Goal: Communication & Community: Participate in discussion

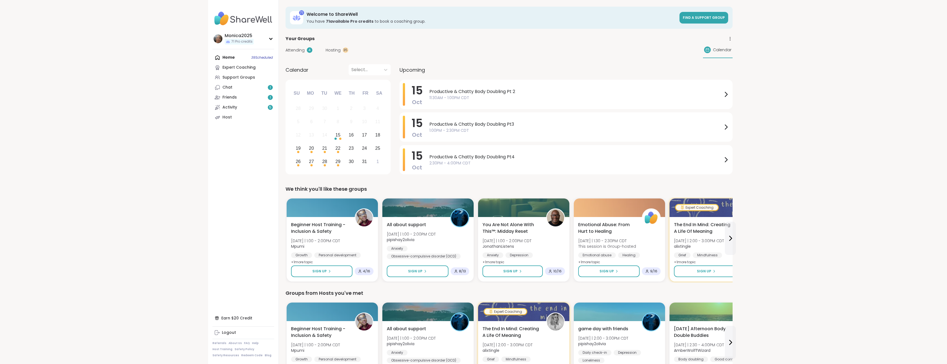
click at [458, 133] on span "1:00PM - 2:30PM CDT" at bounding box center [575, 131] width 293 height 6
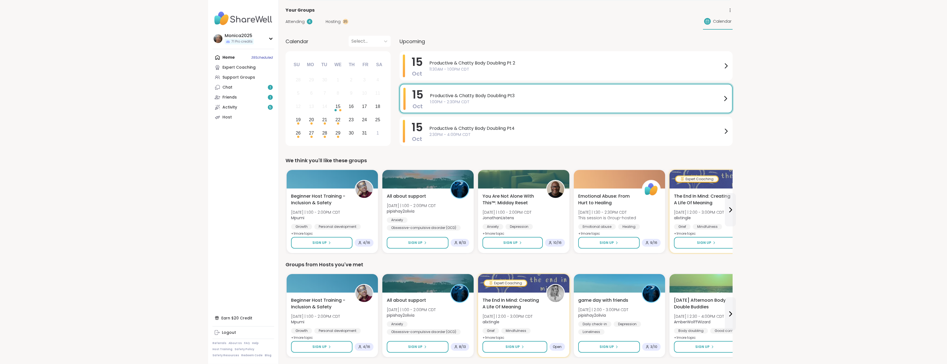
scroll to position [28, 0]
click at [729, 204] on button at bounding box center [730, 209] width 11 height 33
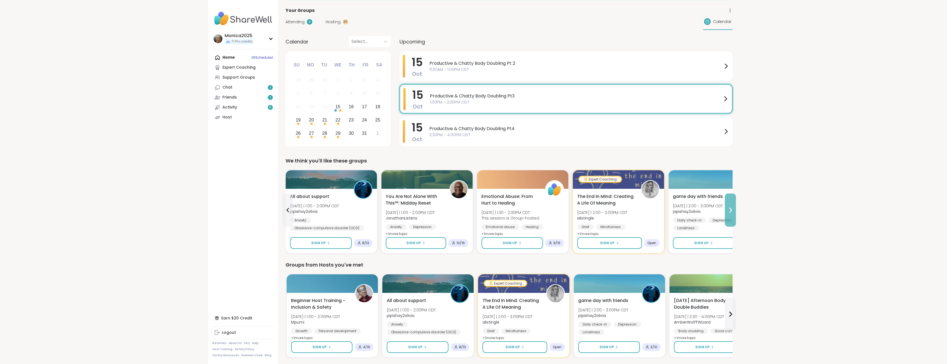
click at [729, 204] on button at bounding box center [730, 209] width 11 height 33
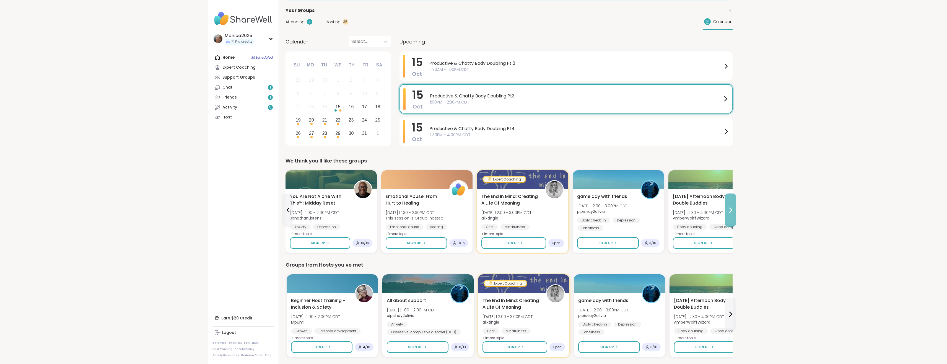
click at [729, 204] on button at bounding box center [730, 209] width 11 height 33
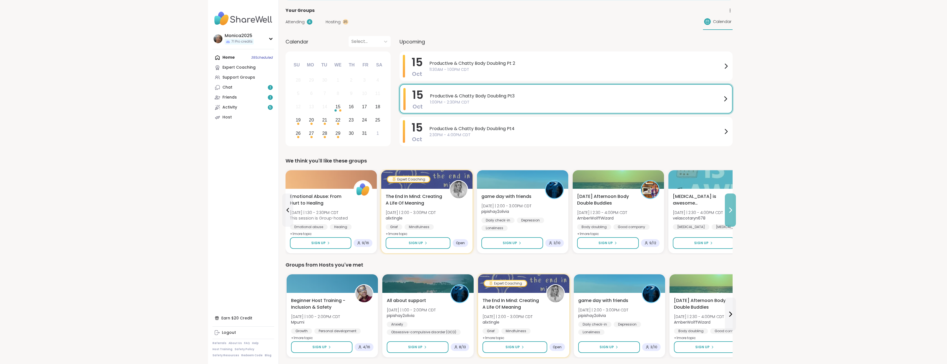
click at [729, 204] on button at bounding box center [730, 209] width 11 height 33
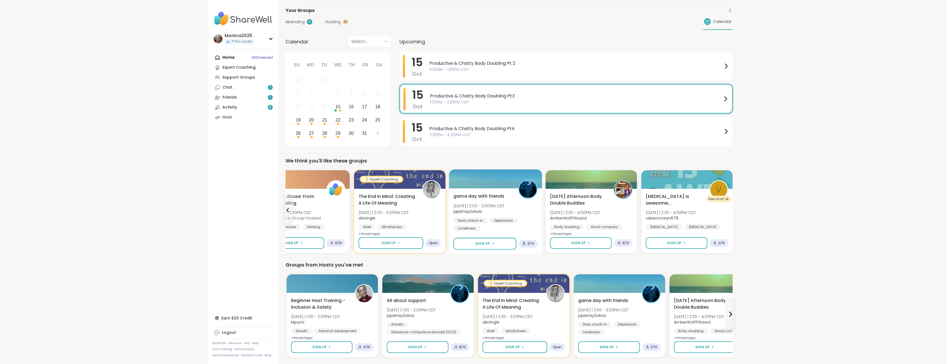
scroll to position [141, 0]
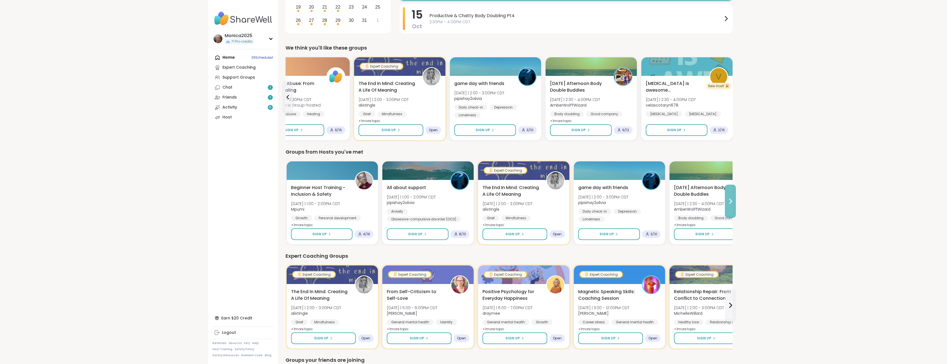
click at [729, 206] on button at bounding box center [730, 201] width 11 height 33
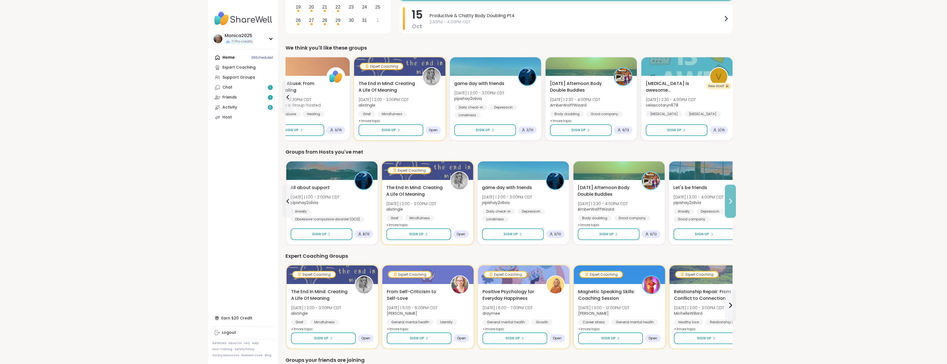
click at [729, 206] on button at bounding box center [730, 201] width 11 height 33
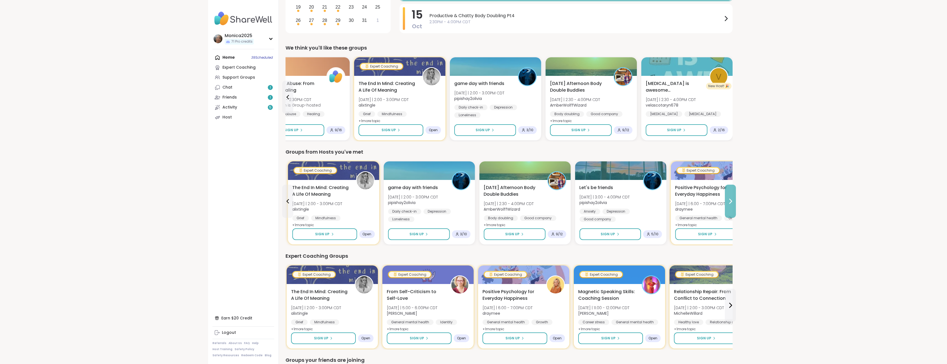
click at [729, 206] on button at bounding box center [730, 201] width 11 height 33
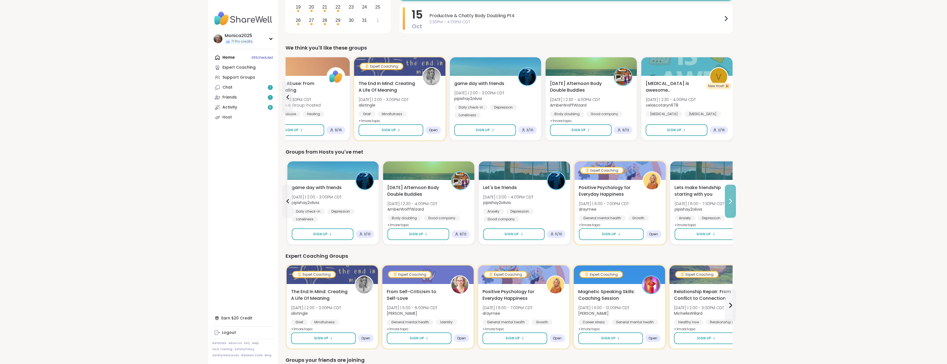
click at [729, 206] on button at bounding box center [730, 201] width 11 height 33
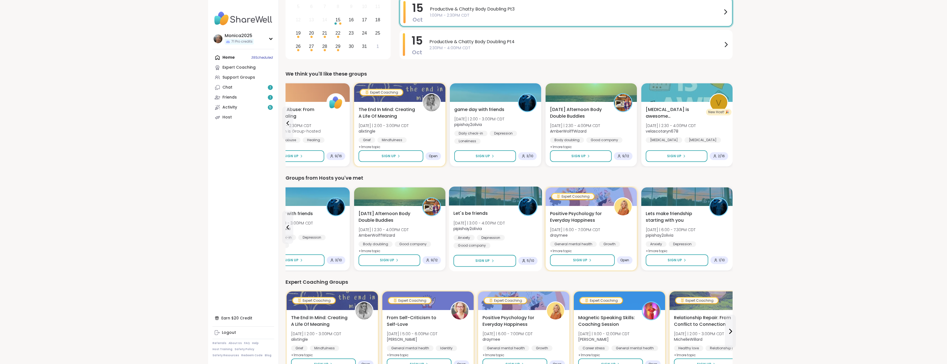
scroll to position [0, 0]
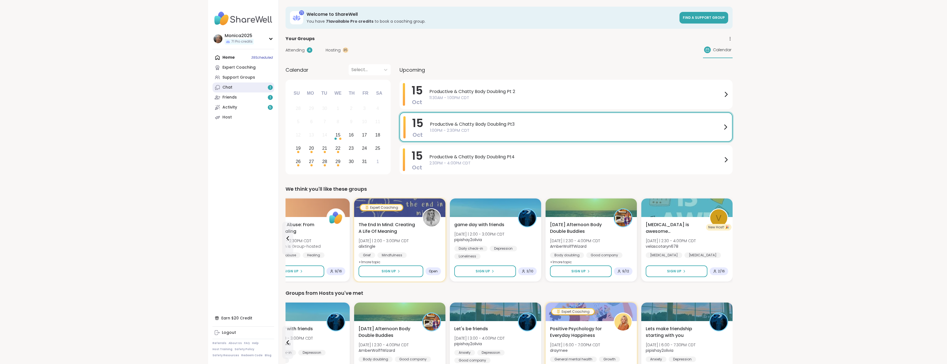
click at [234, 86] on link "Chat 1" at bounding box center [244, 87] width 62 height 10
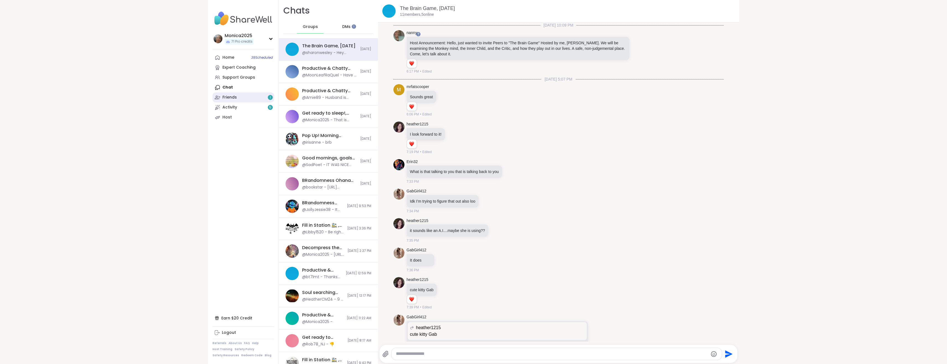
click at [253, 95] on link "Friends 1" at bounding box center [244, 97] width 62 height 10
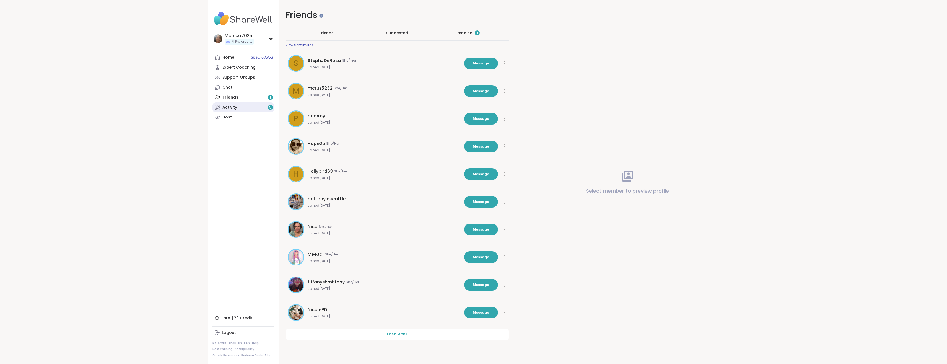
click at [244, 108] on link "Activity 5" at bounding box center [244, 107] width 62 height 10
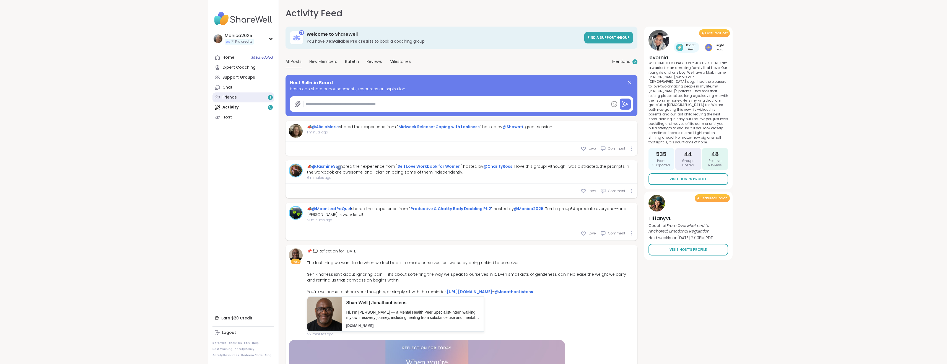
click at [227, 102] on link "Friends 1" at bounding box center [244, 97] width 62 height 10
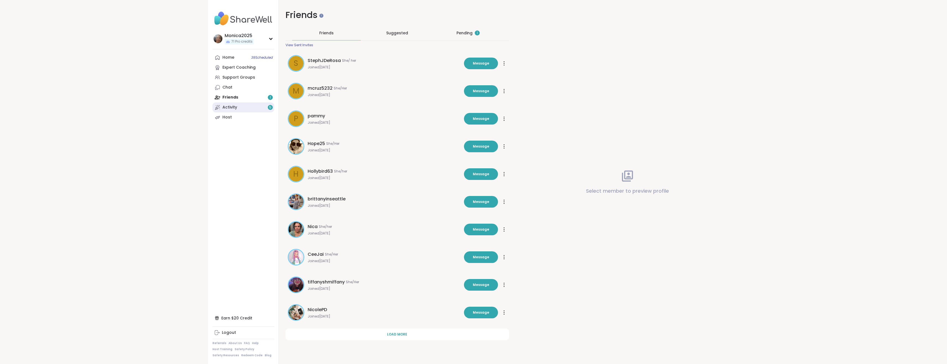
click at [231, 109] on div "Activity 5" at bounding box center [229, 108] width 15 height 6
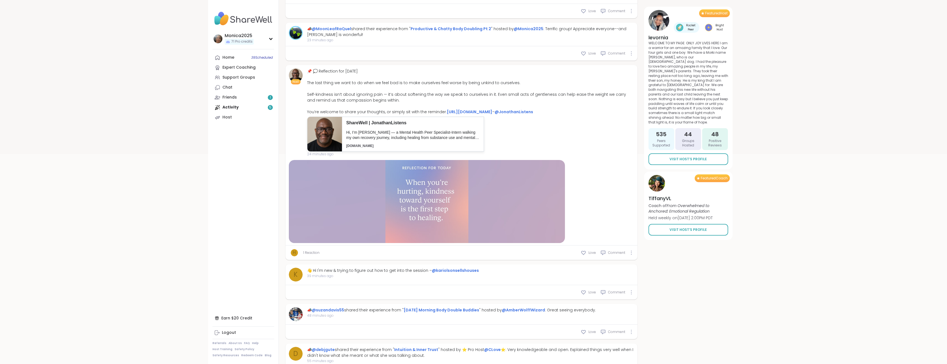
scroll to position [226, 0]
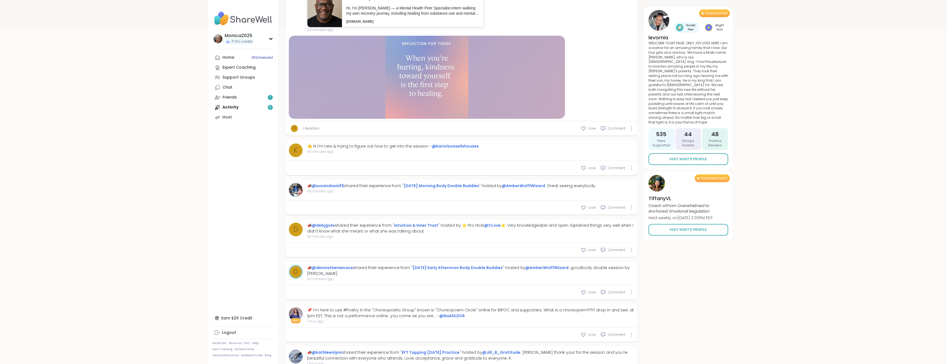
type textarea "*"
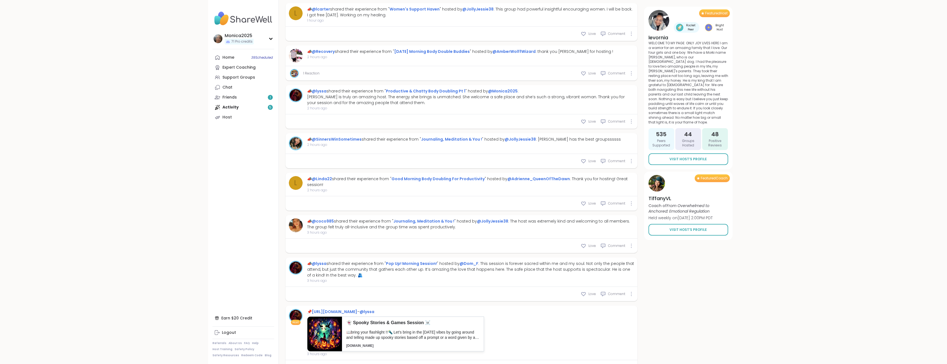
scroll to position [733, 0]
click at [322, 92] on link "@lyssa" at bounding box center [319, 90] width 15 height 6
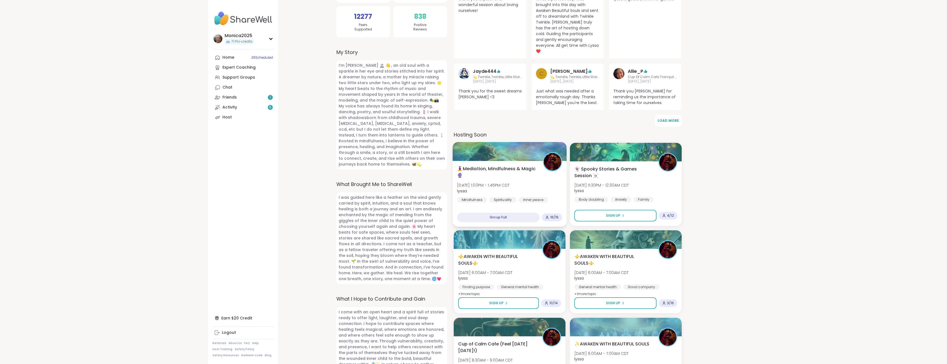
click at [534, 172] on span "🧘‍♀️Mediation, Mindfulness & Magic 🔮" at bounding box center [497, 172] width 80 height 14
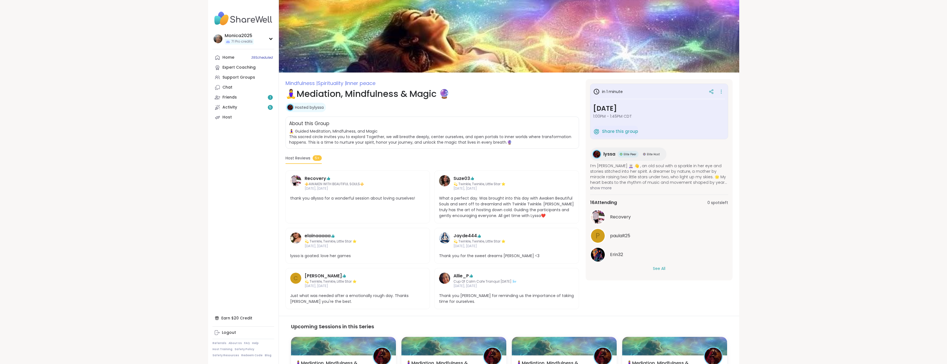
click at [659, 266] on button "See All" at bounding box center [659, 269] width 12 height 6
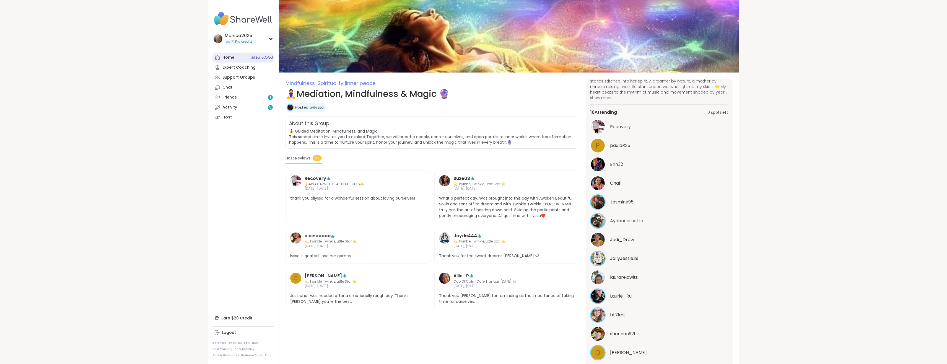
click at [236, 61] on link "Home 39 Scheduled" at bounding box center [244, 58] width 62 height 10
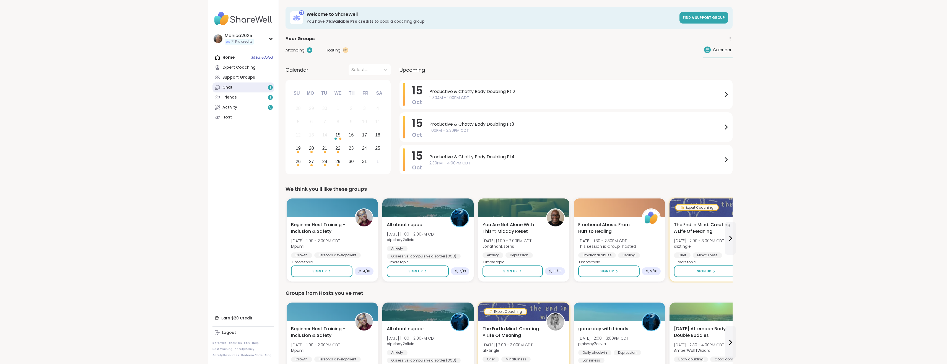
click at [237, 87] on link "Chat 1" at bounding box center [244, 87] width 62 height 10
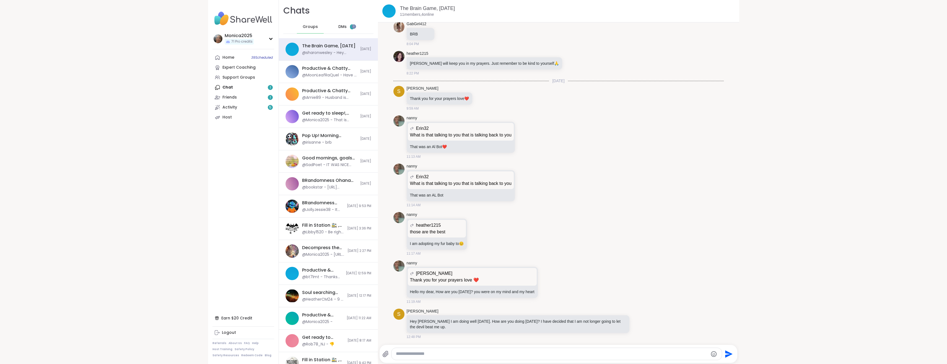
click at [345, 26] on div "DMs 1" at bounding box center [346, 26] width 27 height 13
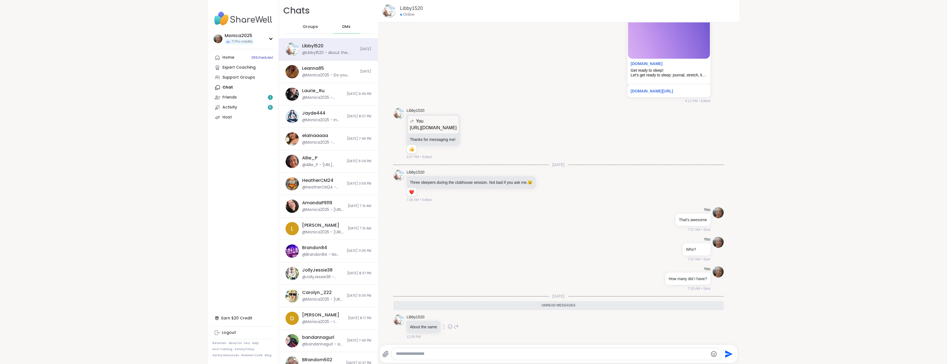
click at [451, 323] on div at bounding box center [450, 326] width 5 height 7
click at [450, 317] on div "Select Reaction: Heart" at bounding box center [450, 317] width 5 height 5
click at [446, 355] on textarea "Type your message" at bounding box center [552, 354] width 312 height 6
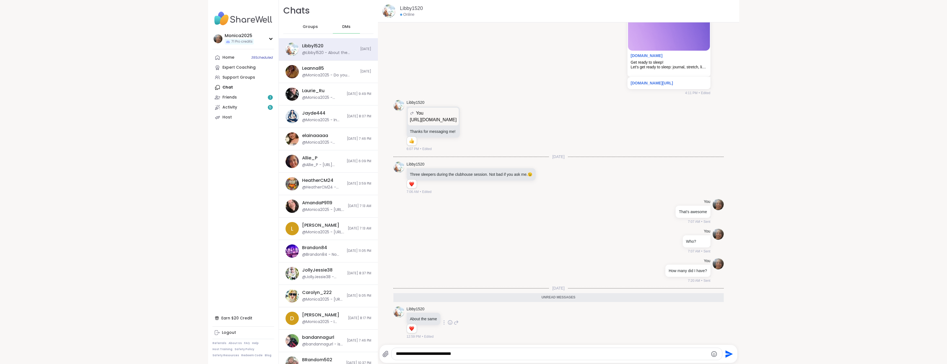
click at [447, 356] on textarea "**********" at bounding box center [552, 354] width 312 height 6
click at [476, 353] on textarea "**********" at bounding box center [552, 354] width 312 height 6
type textarea "**********"
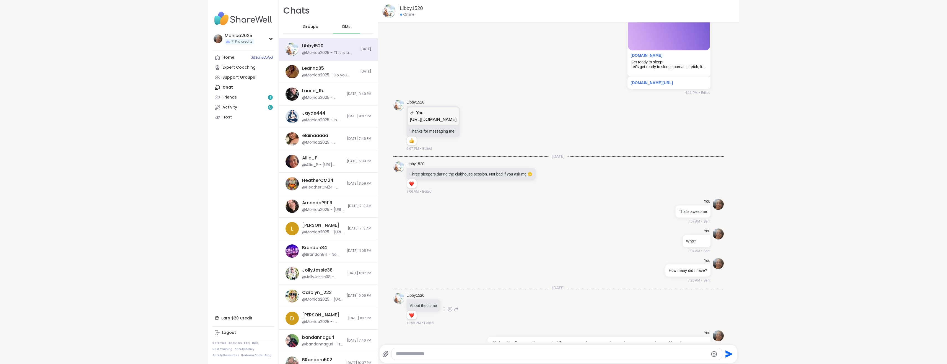
scroll to position [3147, 0]
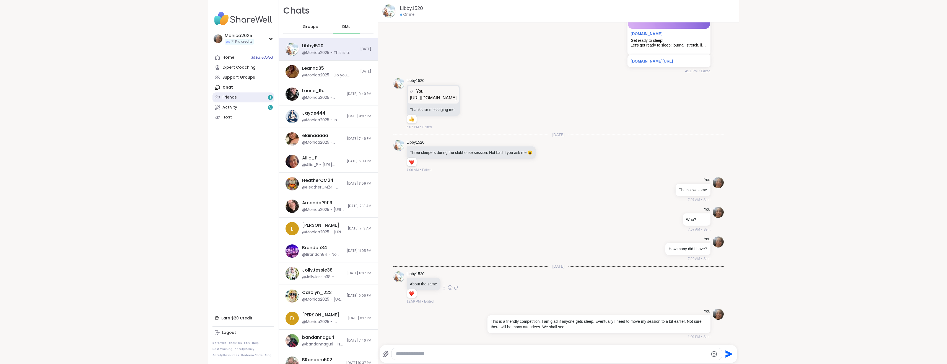
click at [221, 97] on link "Friends 1" at bounding box center [244, 97] width 62 height 10
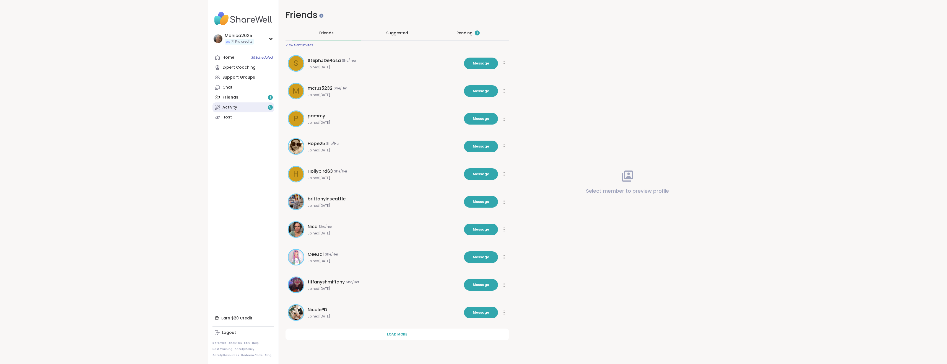
click at [241, 110] on link "Activity 5" at bounding box center [244, 107] width 62 height 10
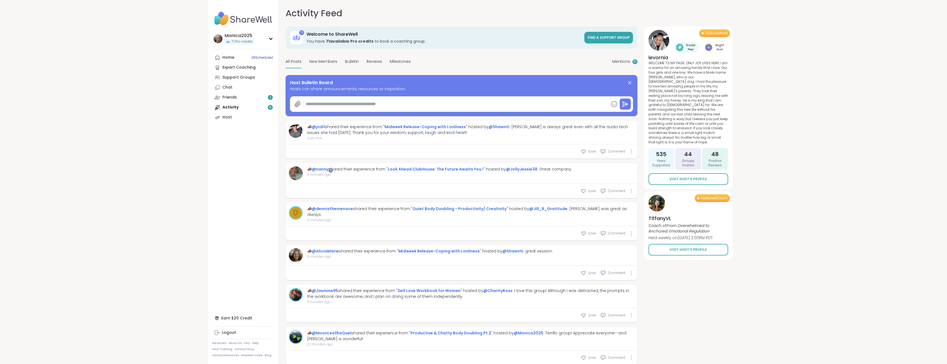
type textarea "*"
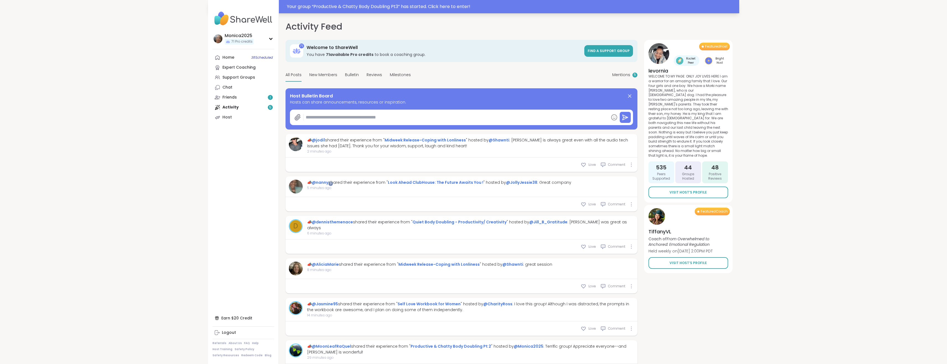
click at [348, 3] on div "Your group “ Productive & Chatty Body Doubling Pt3 ” has started. Click here to…" at bounding box center [473, 6] width 531 height 13
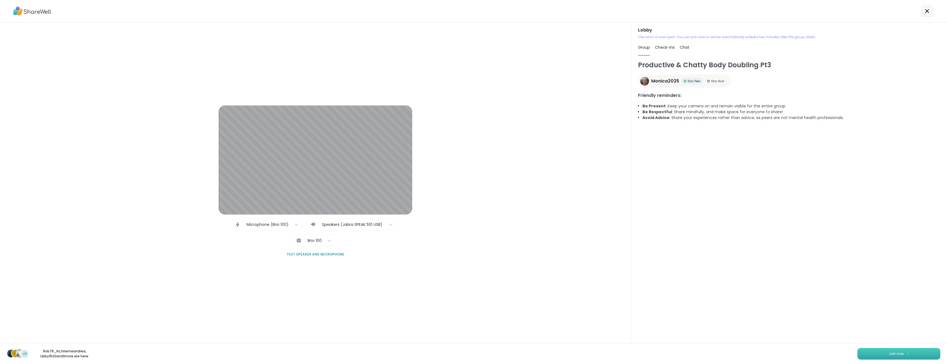
click at [889, 350] on button "Join now" at bounding box center [899, 354] width 83 height 12
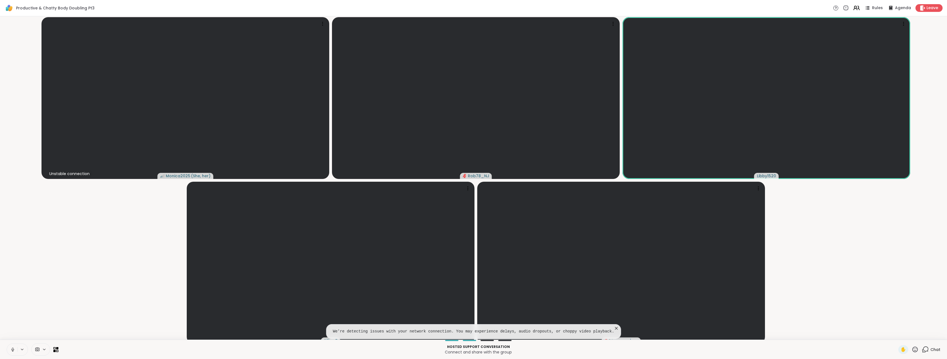
click at [860, 11] on icon at bounding box center [856, 7] width 7 height 7
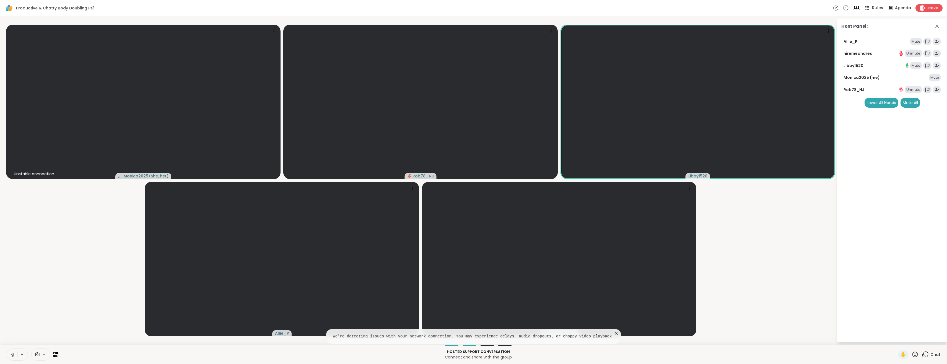
click at [869, 9] on icon at bounding box center [868, 9] width 3 height 1
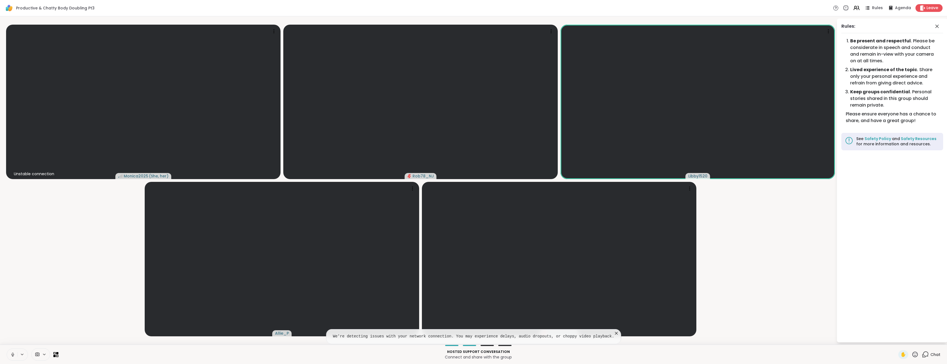
click at [614, 332] on icon at bounding box center [617, 333] width 6 height 6
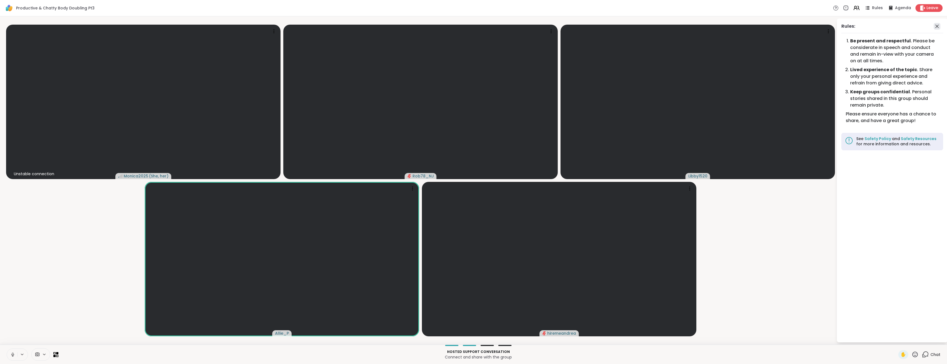
click at [939, 27] on icon at bounding box center [937, 26] width 3 height 3
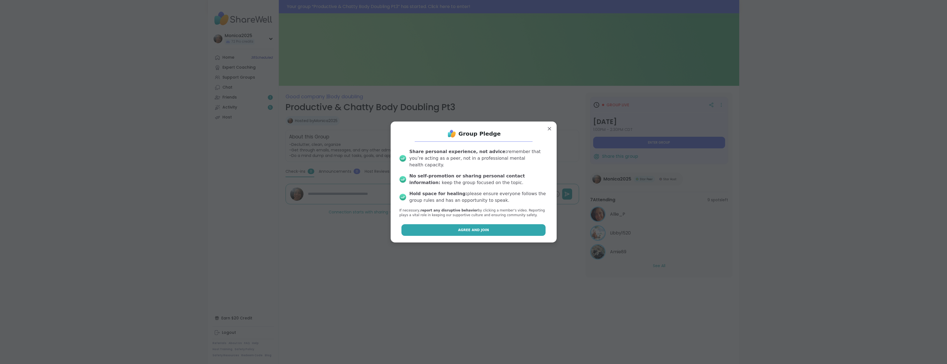
click at [466, 227] on span "Agree and Join" at bounding box center [473, 229] width 31 height 5
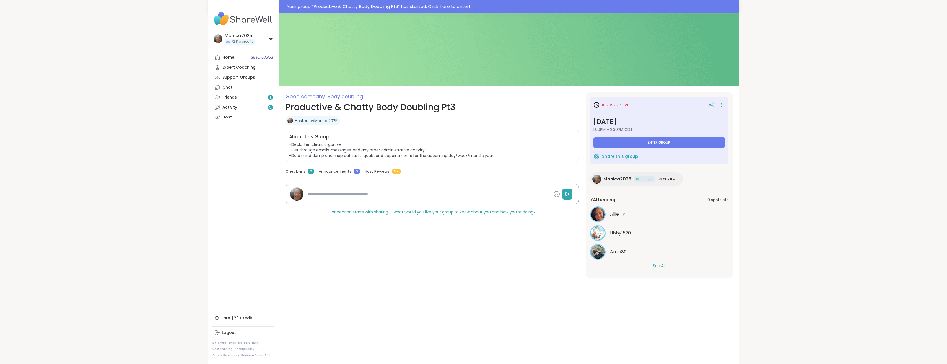
type textarea "*"
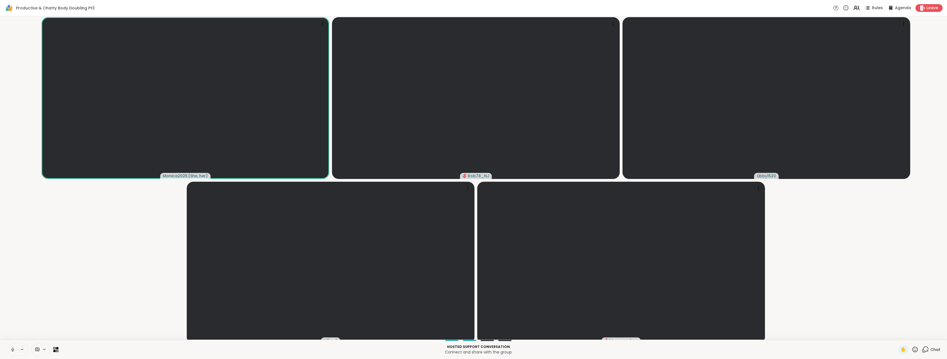
click at [870, 11] on div "Rules Agenda Leave" at bounding box center [888, 8] width 110 height 8
click at [871, 11] on icon at bounding box center [867, 7] width 7 height 7
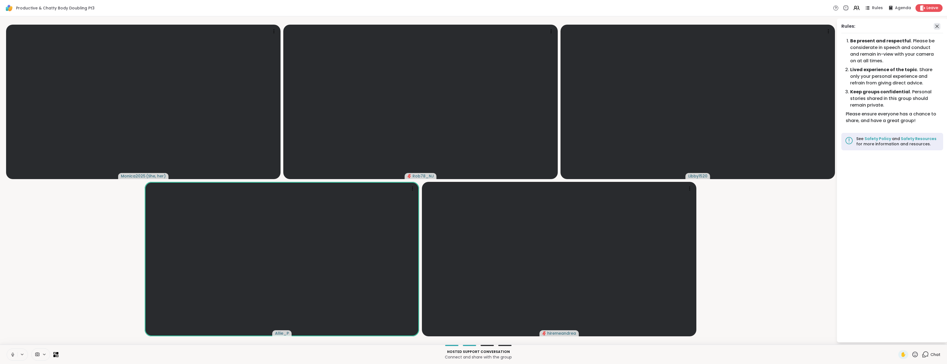
click at [941, 27] on icon at bounding box center [937, 26] width 7 height 7
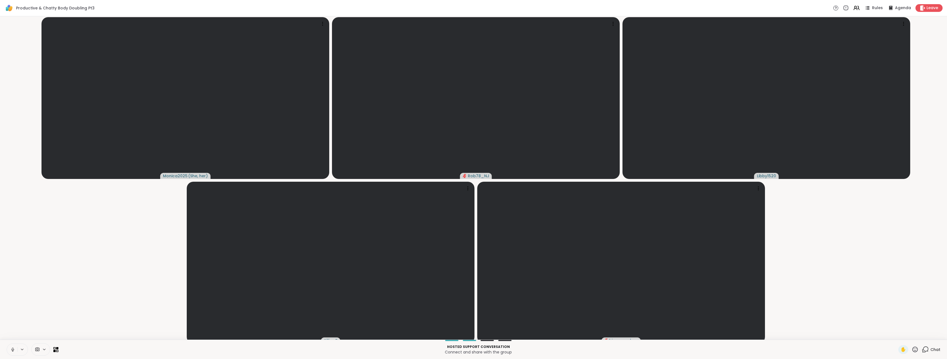
click at [931, 354] on div "Chat" at bounding box center [931, 349] width 19 height 9
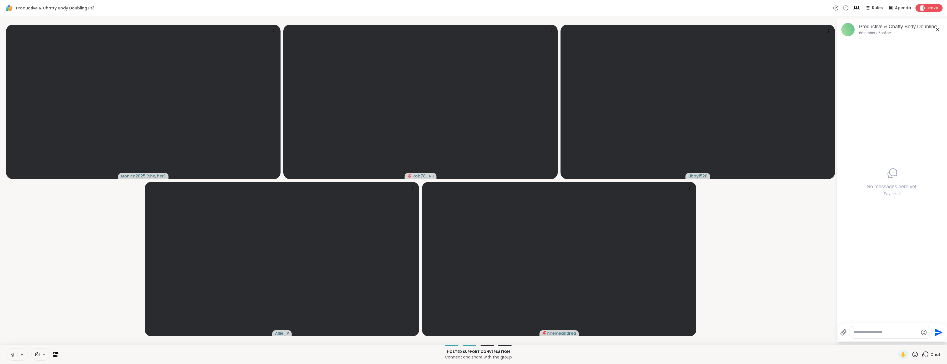
click at [941, 30] on icon at bounding box center [937, 29] width 7 height 7
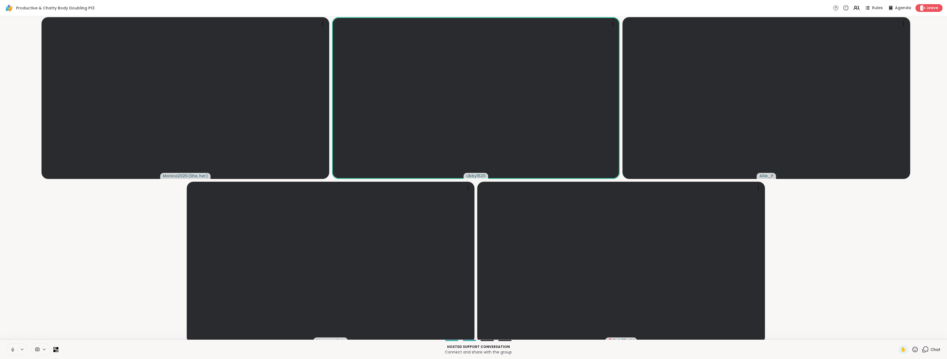
click at [21, 352] on icon at bounding box center [22, 349] width 4 height 5
click at [33, 333] on div "Microphone (Brio 100)" at bounding box center [40, 330] width 48 height 7
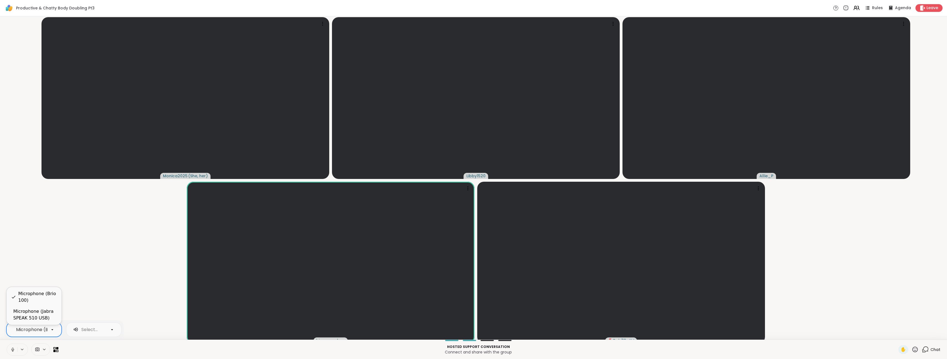
click at [46, 311] on div "Microphone (Jabra SPEAK 510 USB)" at bounding box center [35, 314] width 44 height 13
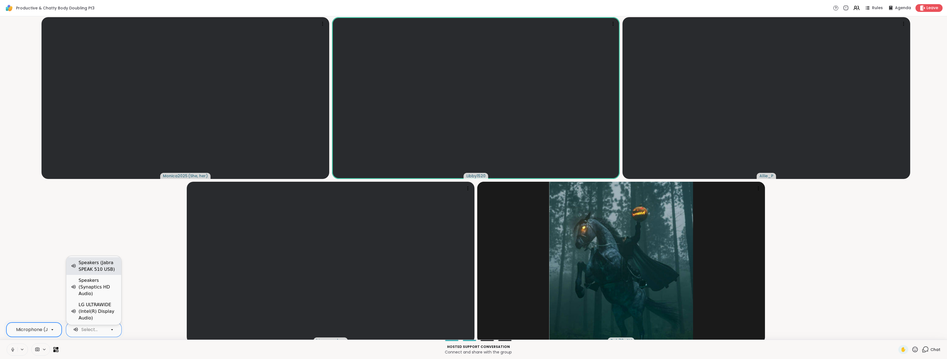
click at [101, 268] on div "Speakers (Jabra SPEAK 510 USB)" at bounding box center [98, 266] width 38 height 13
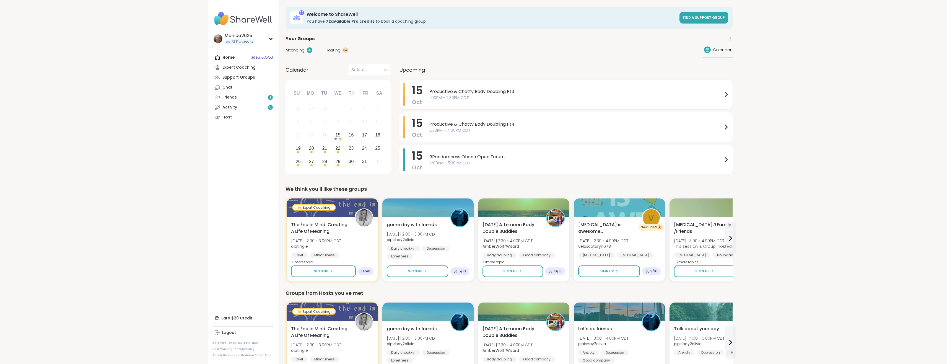
click at [522, 93] on span "Productive & Chatty Body Doubling Pt3" at bounding box center [575, 91] width 293 height 7
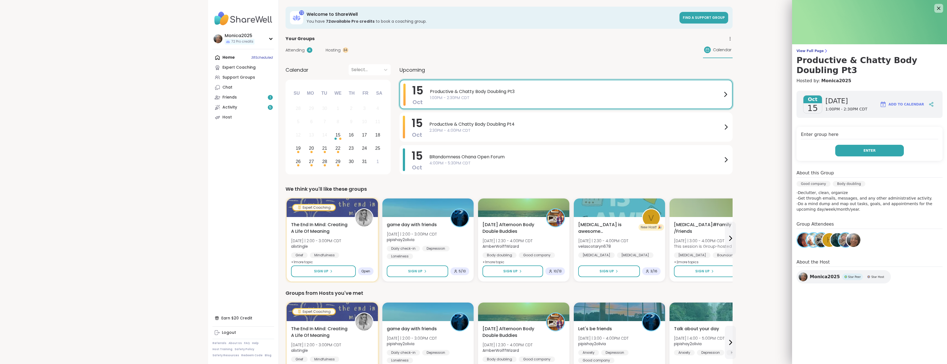
click at [869, 147] on button "Enter" at bounding box center [869, 151] width 69 height 12
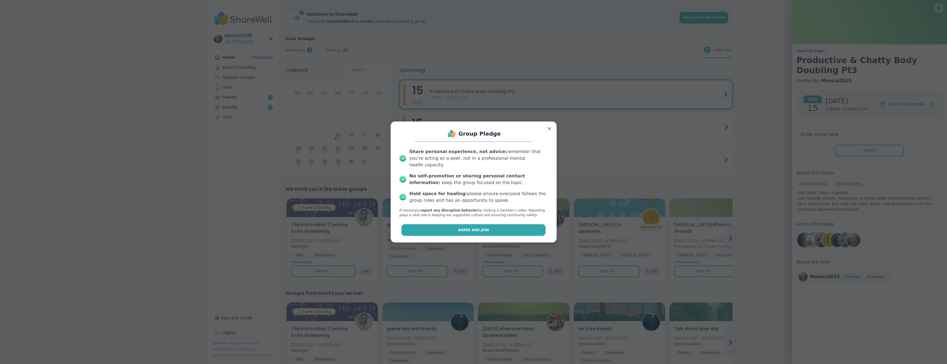
click at [477, 228] on span "Agree and Join" at bounding box center [473, 229] width 31 height 5
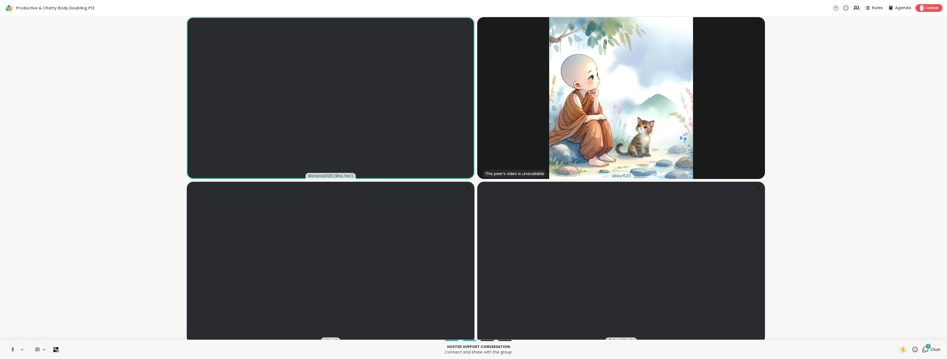
click at [925, 352] on icon at bounding box center [925, 349] width 7 height 7
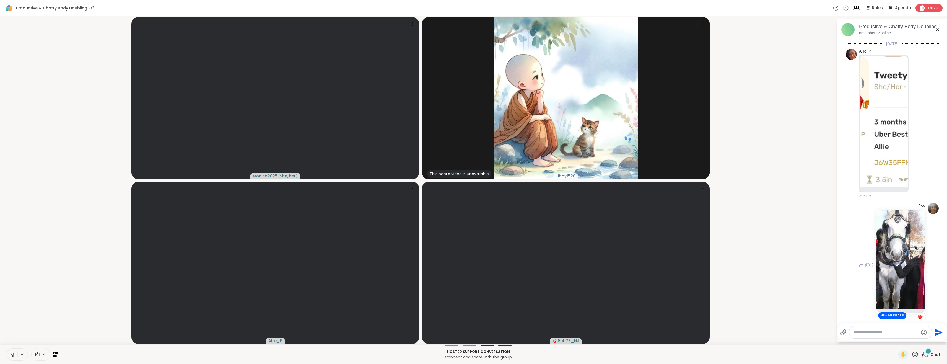
click at [905, 242] on img at bounding box center [901, 259] width 48 height 99
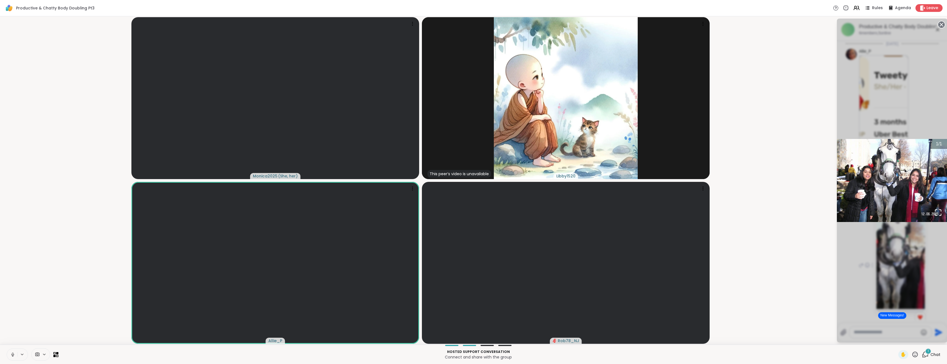
click at [857, 249] on div "1 / 1" at bounding box center [892, 181] width 111 height 324
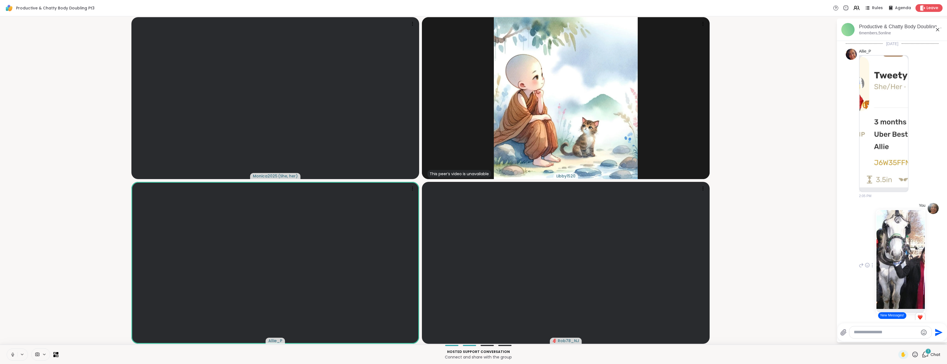
scroll to position [174, 0]
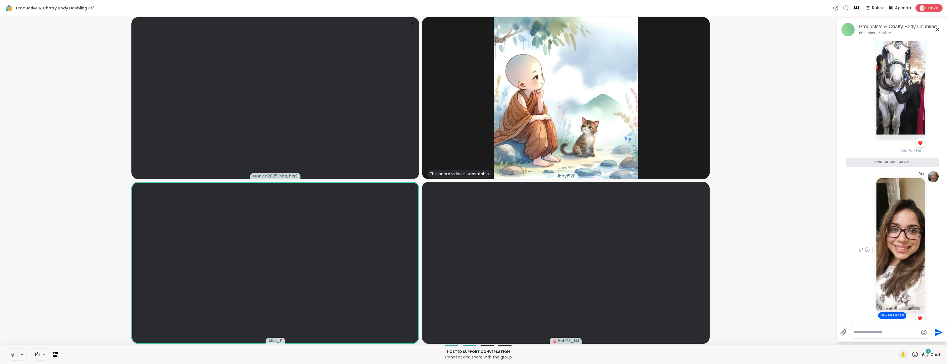
click at [905, 232] on img at bounding box center [901, 244] width 48 height 132
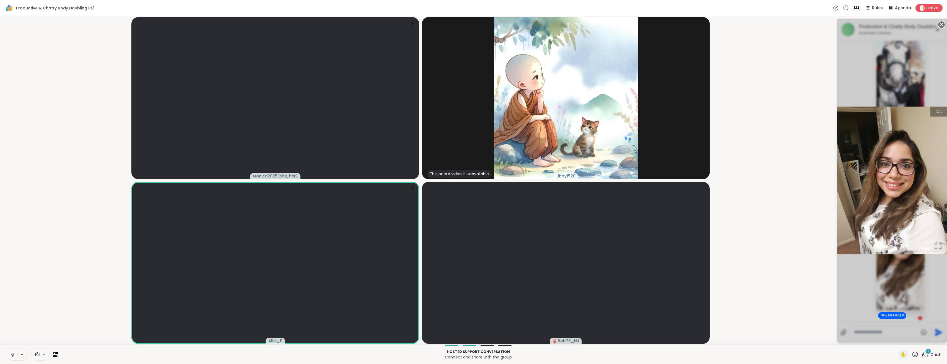
click at [858, 276] on div "1 / 1" at bounding box center [892, 181] width 111 height 324
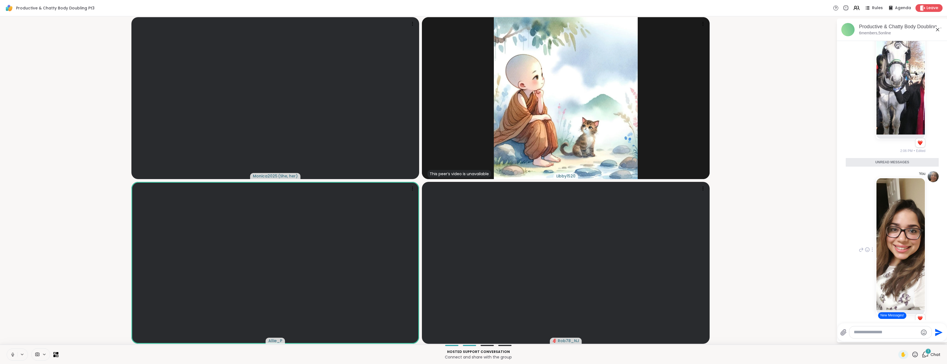
scroll to position [384, 0]
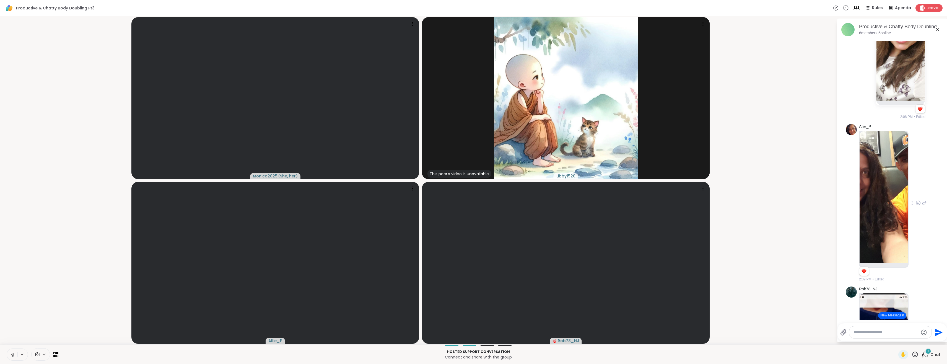
click at [892, 219] on img at bounding box center [884, 197] width 48 height 132
click at [889, 225] on img at bounding box center [884, 197] width 48 height 132
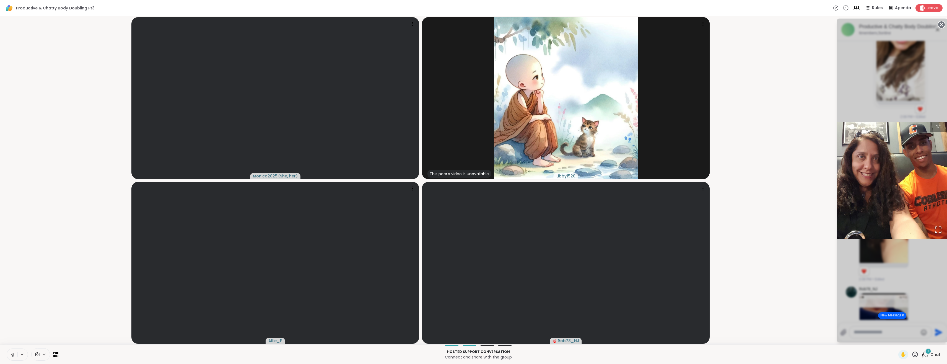
click at [914, 270] on div "1 / 1" at bounding box center [892, 181] width 111 height 324
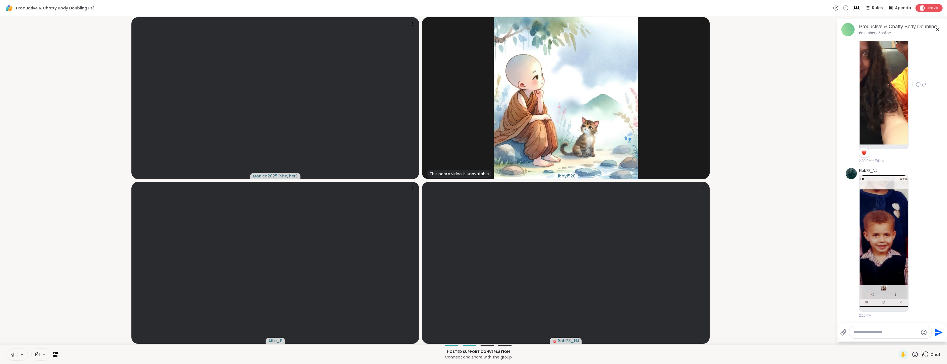
scroll to position [489, 0]
click at [889, 271] on img at bounding box center [884, 241] width 48 height 132
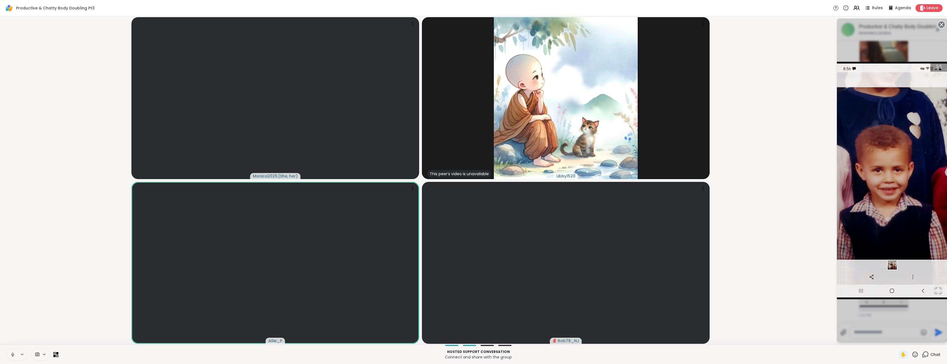
click at [946, 24] on icon at bounding box center [942, 25] width 8 height 8
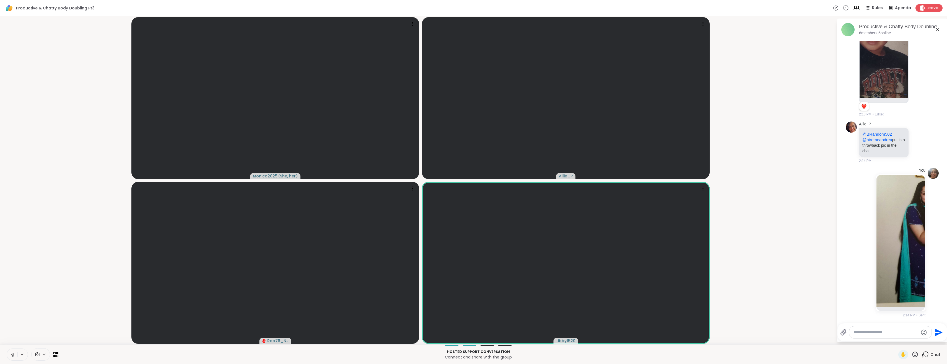
scroll to position [1014, 0]
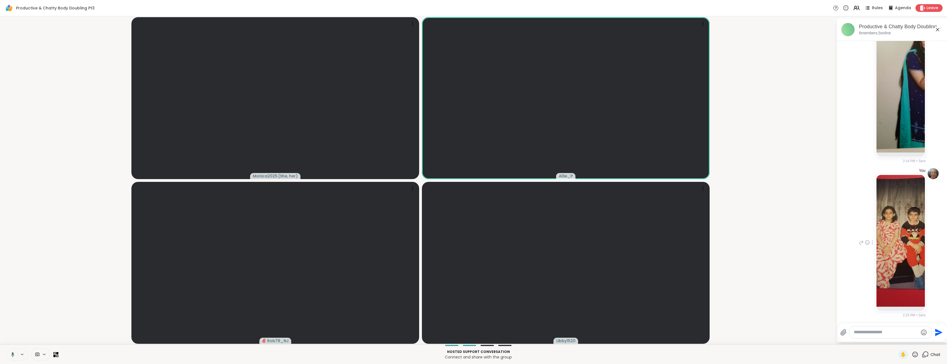
click at [890, 247] on img at bounding box center [901, 241] width 48 height 132
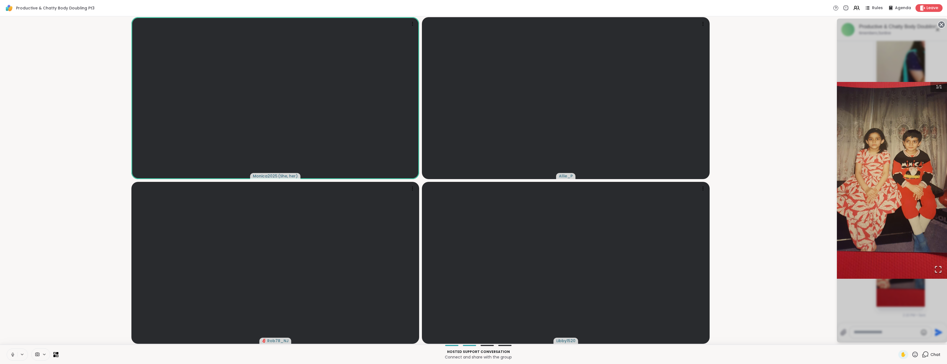
click at [921, 294] on div "1 / 1" at bounding box center [892, 181] width 111 height 324
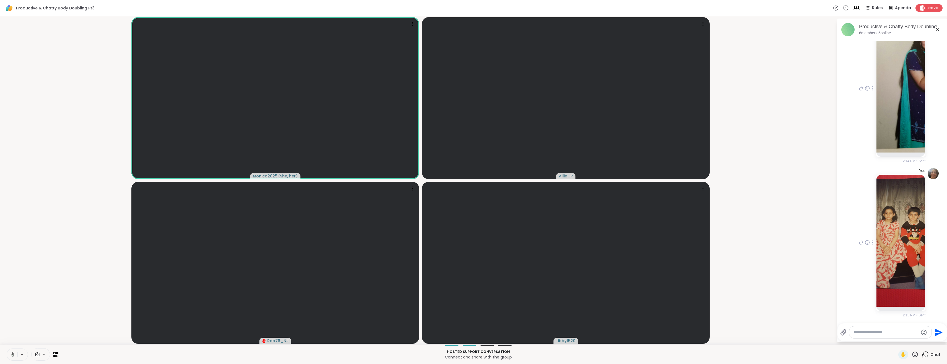
click at [900, 116] on img at bounding box center [901, 87] width 48 height 132
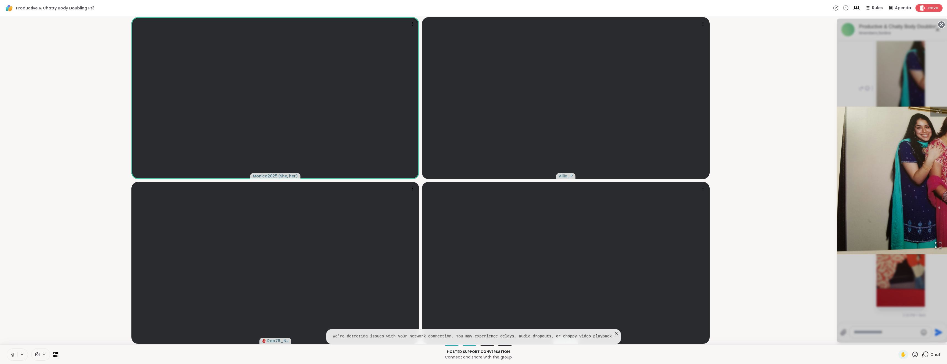
click at [884, 269] on div "1 / 1" at bounding box center [892, 181] width 111 height 324
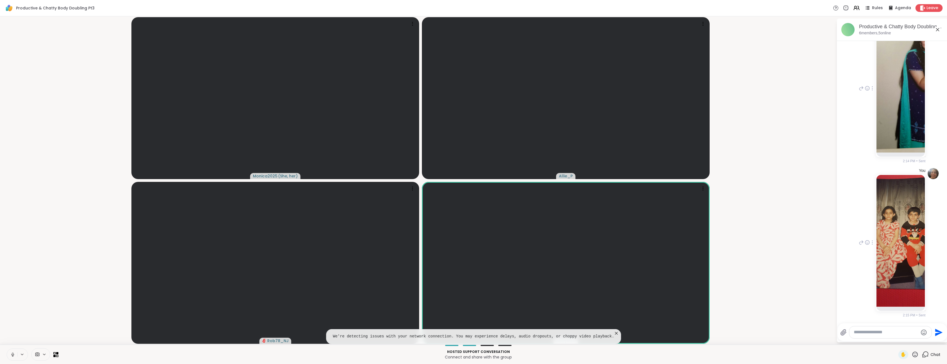
click at [941, 31] on icon at bounding box center [937, 29] width 7 height 7
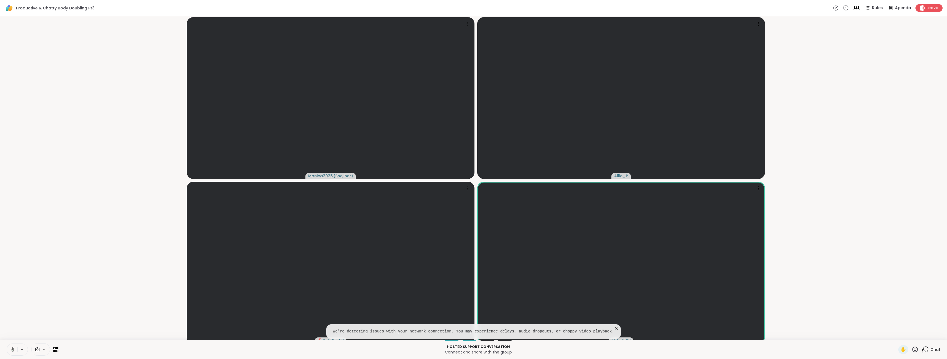
click at [926, 353] on icon at bounding box center [925, 349] width 7 height 7
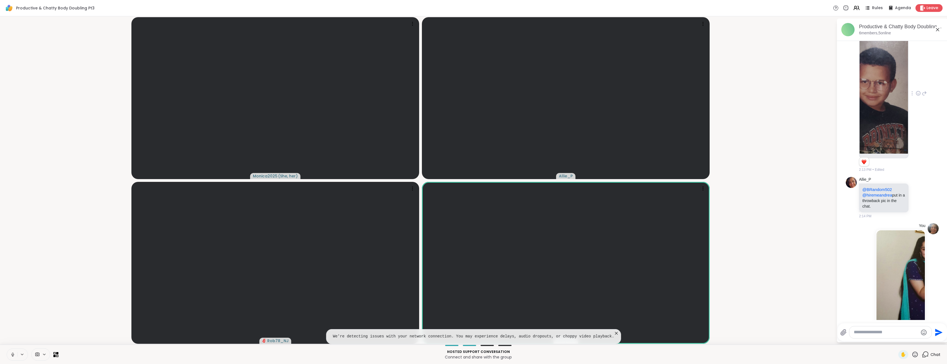
scroll to position [804, 0]
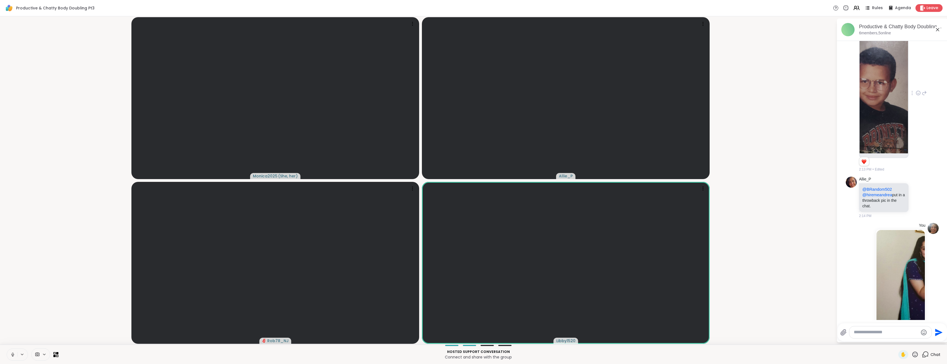
click at [918, 94] on icon at bounding box center [919, 94] width 2 height 1
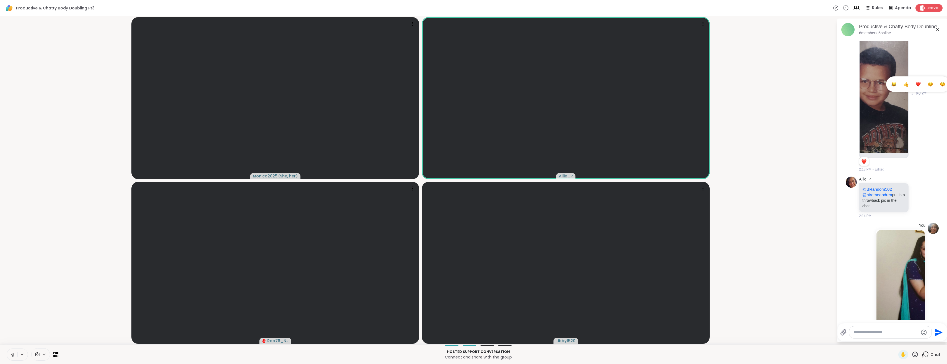
click at [919, 79] on button "Select Reaction: Heart" at bounding box center [918, 84] width 11 height 11
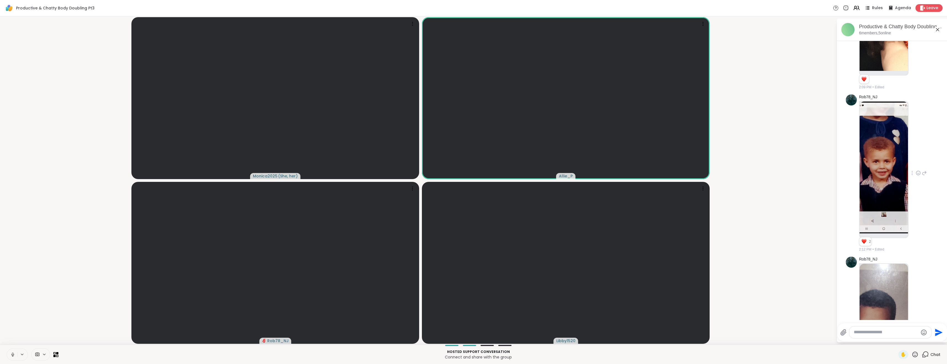
scroll to position [560, 0]
click at [918, 177] on icon at bounding box center [918, 175] width 5 height 6
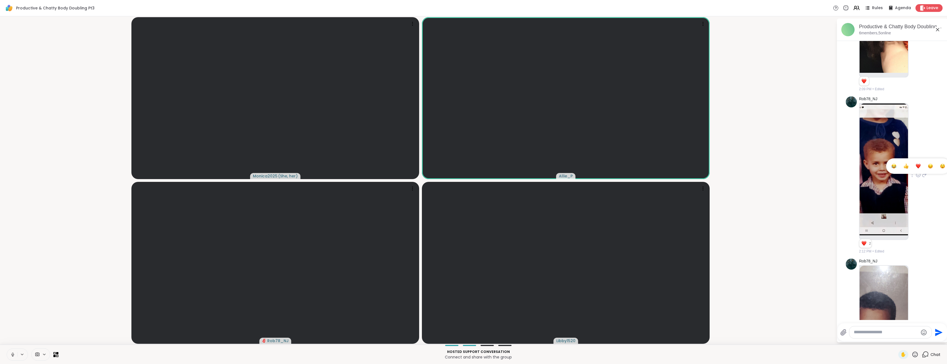
click at [916, 169] on span "Select Reaction: Heart" at bounding box center [918, 166] width 5 height 6
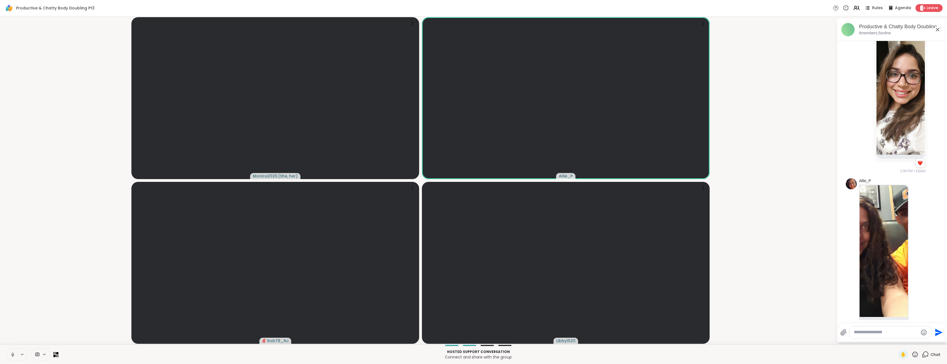
scroll to position [421, 0]
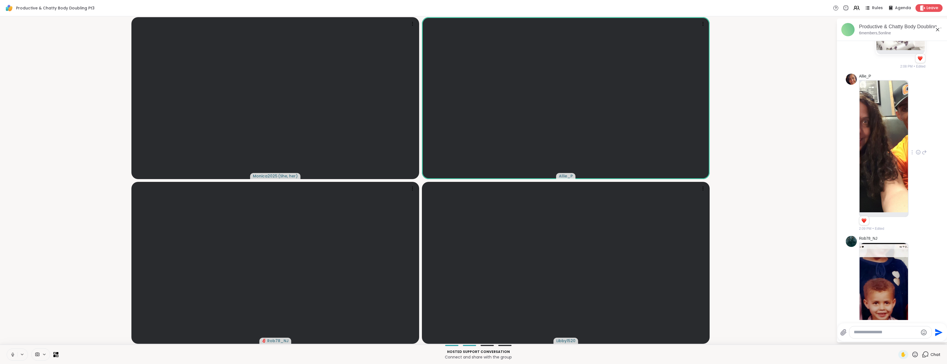
click at [916, 152] on icon at bounding box center [918, 152] width 5 height 6
click at [918, 141] on span "Select Reaction: Heart" at bounding box center [918, 144] width 5 height 6
click at [892, 158] on img at bounding box center [884, 147] width 48 height 132
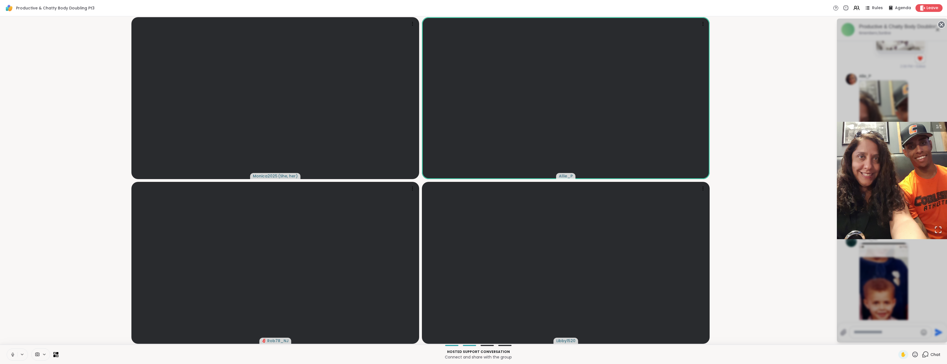
click at [921, 279] on div "1 / 1" at bounding box center [892, 181] width 111 height 324
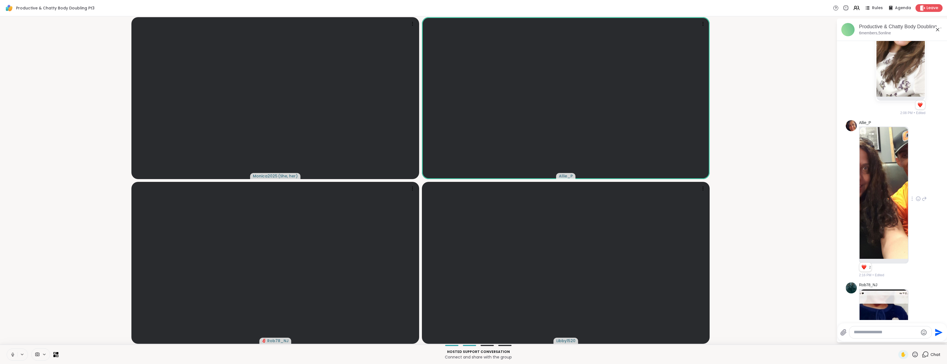
scroll to position [281, 0]
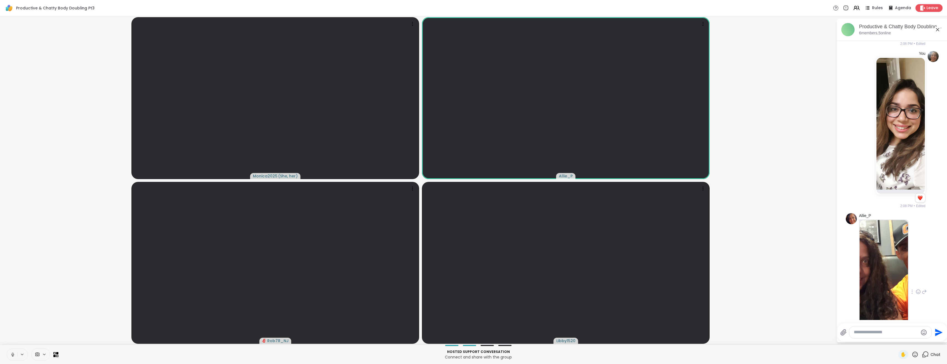
click at [897, 247] on img at bounding box center [884, 286] width 48 height 132
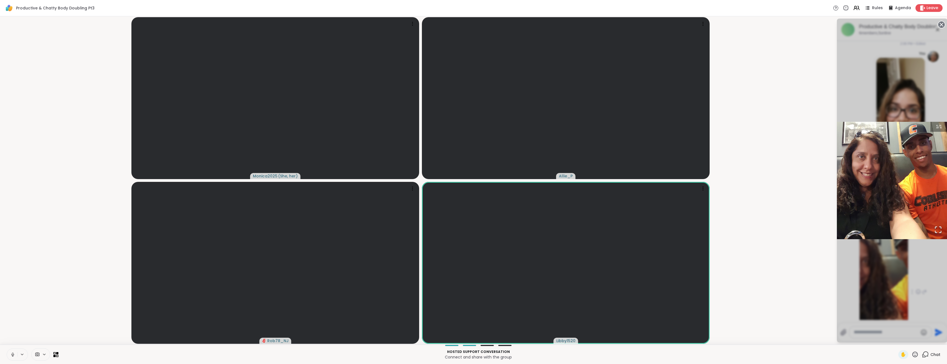
click at [935, 250] on div "1 / 1" at bounding box center [892, 181] width 111 height 324
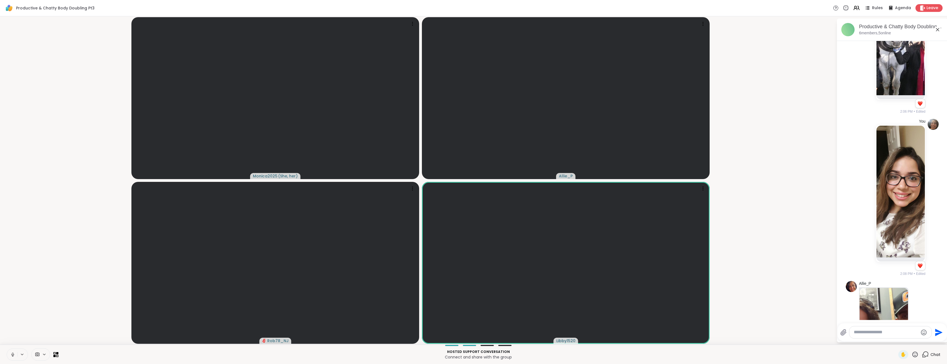
scroll to position [177, 0]
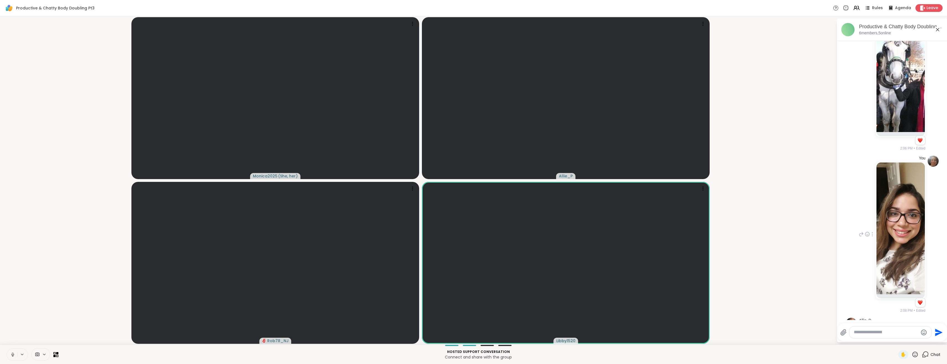
click at [900, 234] on img at bounding box center [901, 228] width 48 height 132
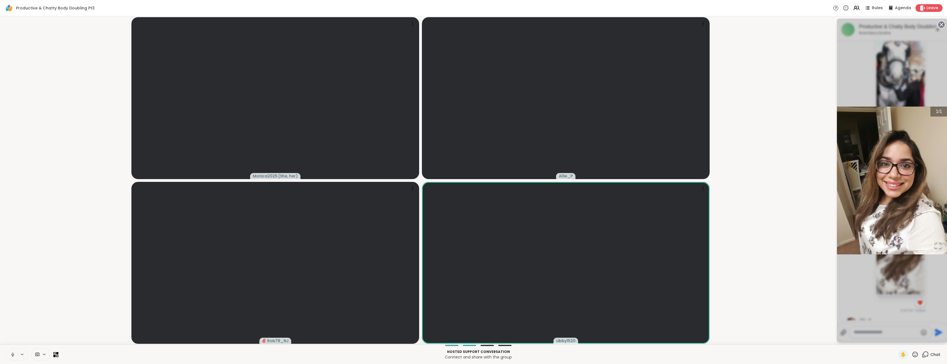
click at [927, 76] on div "1 / 1" at bounding box center [892, 181] width 111 height 324
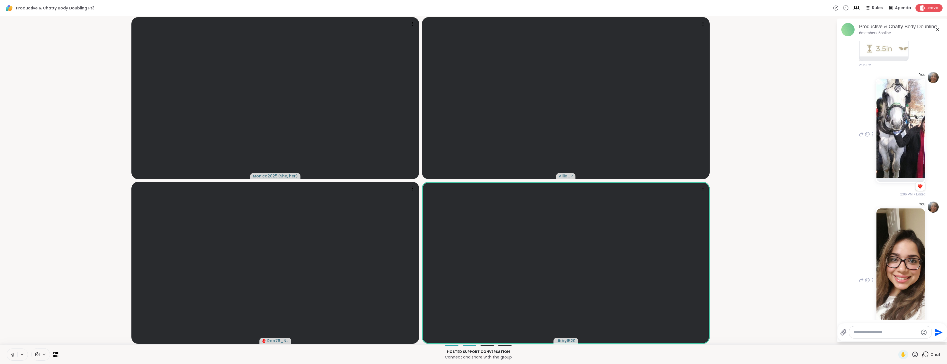
scroll to position [107, 0]
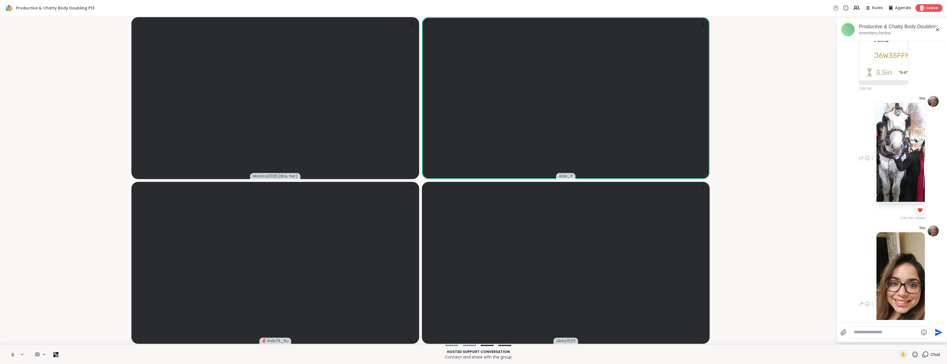
click at [895, 164] on img at bounding box center [901, 152] width 48 height 99
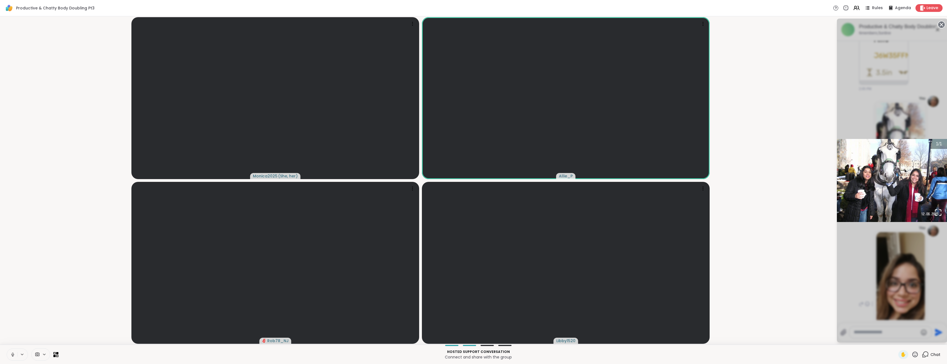
click at [865, 116] on div "1 / 1" at bounding box center [892, 181] width 111 height 324
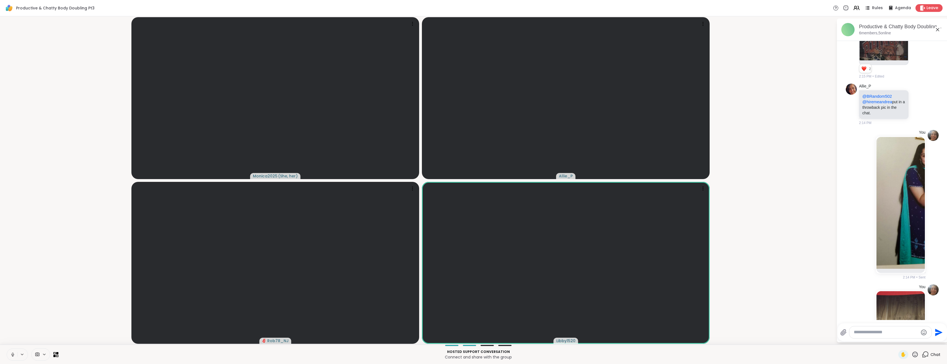
scroll to position [882, 0]
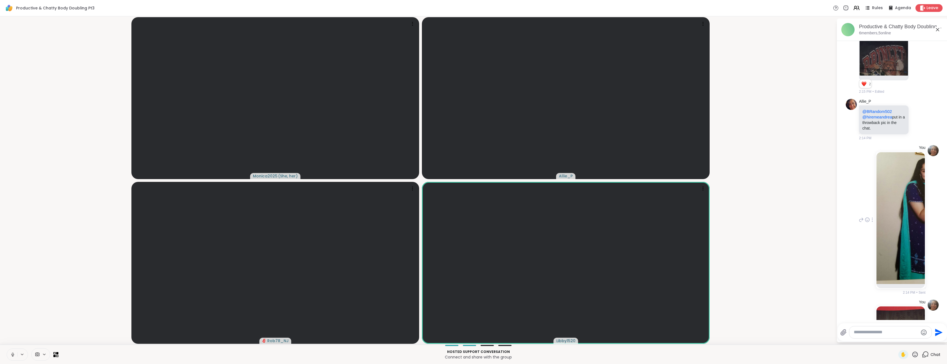
click at [905, 214] on img at bounding box center [901, 218] width 48 height 132
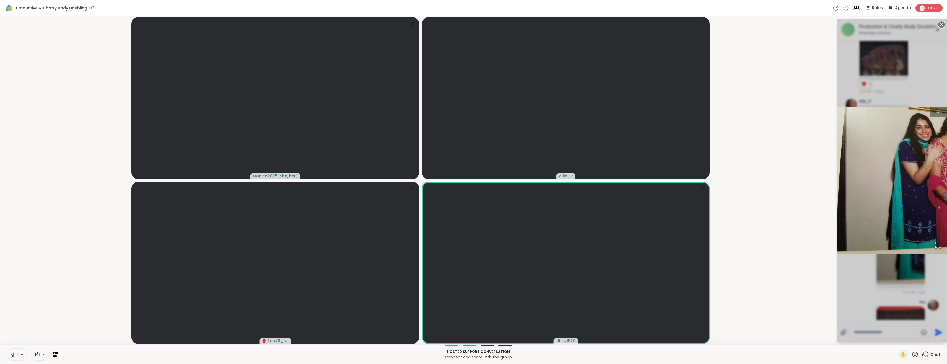
click at [935, 90] on div "1 / 1" at bounding box center [892, 181] width 111 height 324
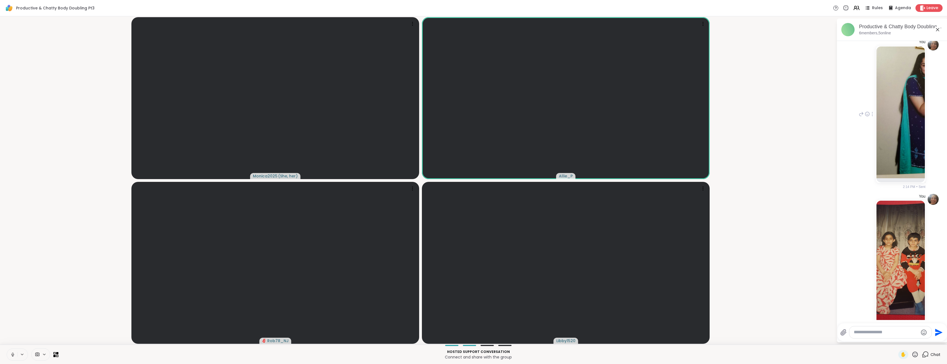
scroll to position [987, 0]
click at [911, 151] on img at bounding box center [901, 114] width 48 height 132
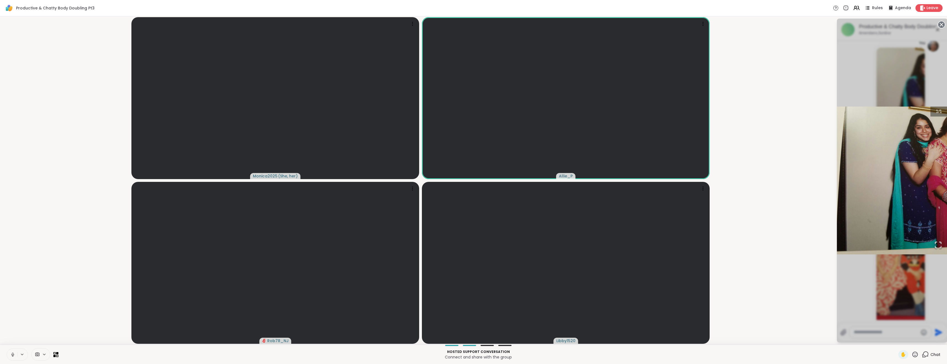
click at [933, 274] on div "1 / 1" at bounding box center [892, 181] width 111 height 324
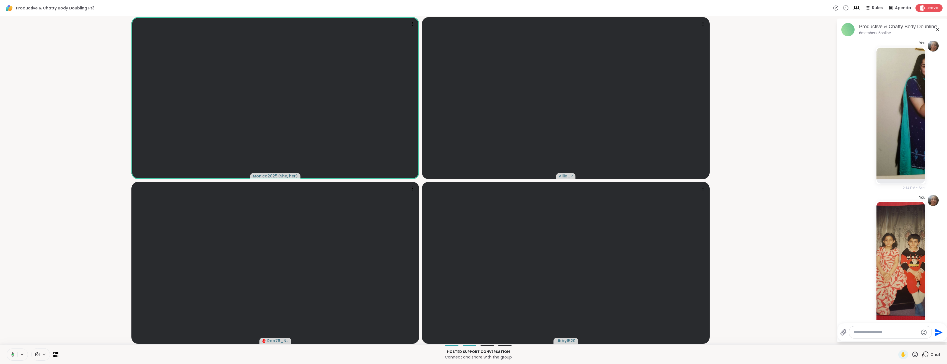
click at [914, 167] on img at bounding box center [901, 114] width 48 height 132
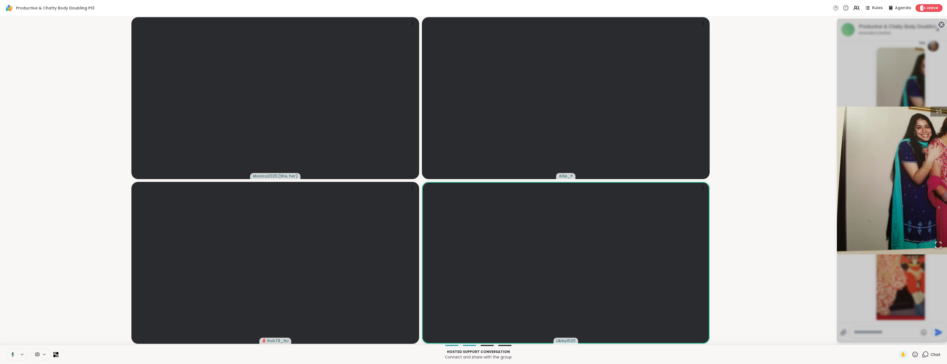
click at [945, 27] on circle at bounding box center [941, 24] width 7 height 7
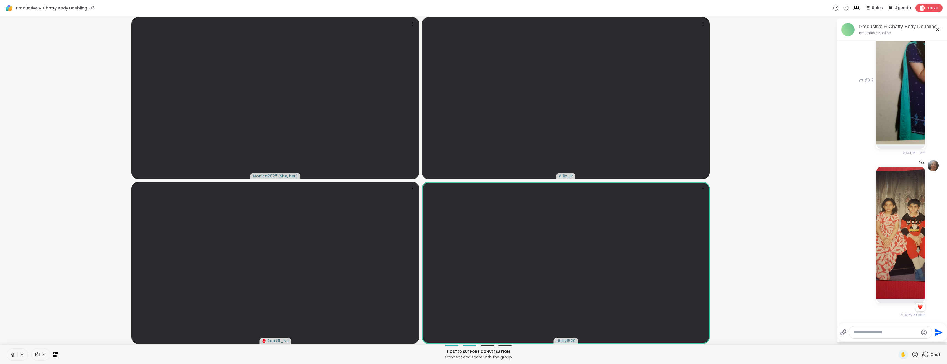
scroll to position [1149, 0]
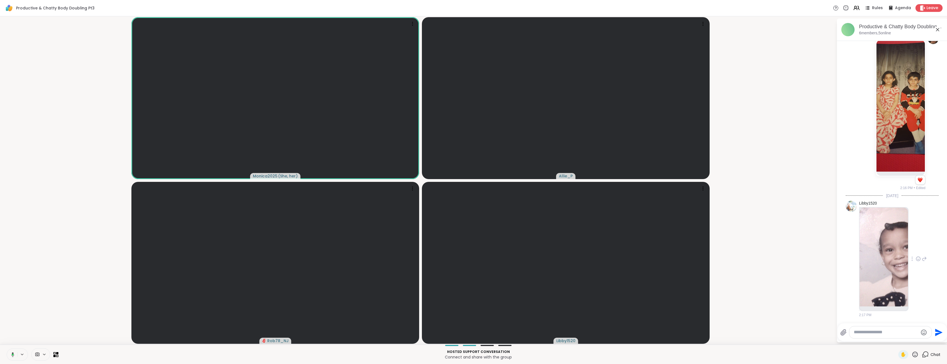
click at [898, 268] on img at bounding box center [884, 257] width 48 height 99
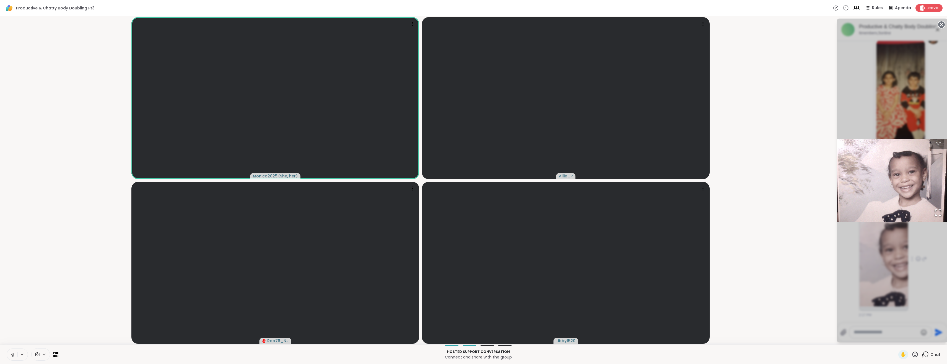
click at [919, 294] on div "1 / 1" at bounding box center [892, 181] width 111 height 324
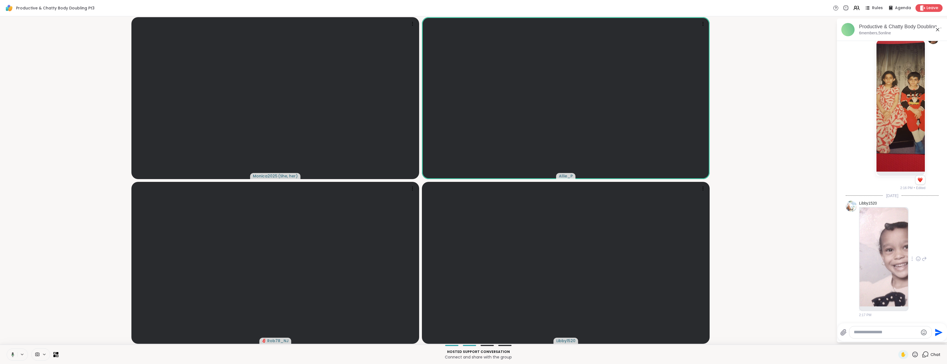
click at [916, 258] on icon at bounding box center [918, 259] width 5 height 6
click at [917, 252] on div "Select Reaction: Heart" at bounding box center [918, 249] width 5 height 5
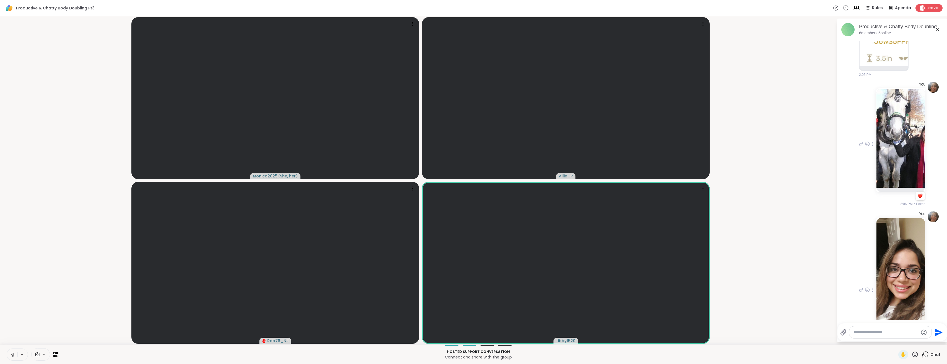
scroll to position [110, 0]
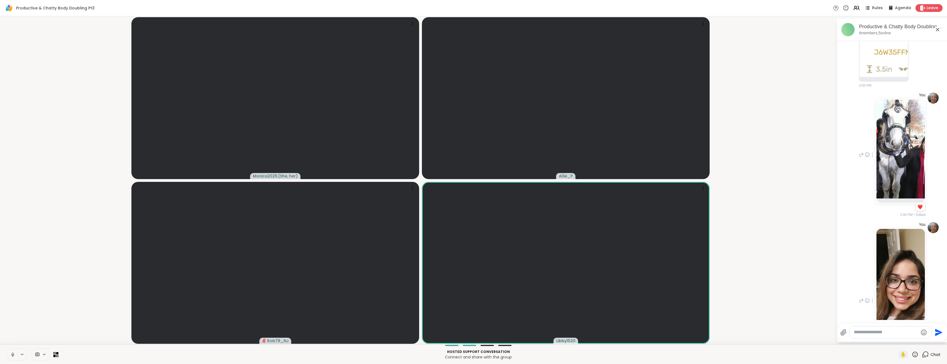
click at [898, 187] on img at bounding box center [901, 149] width 48 height 99
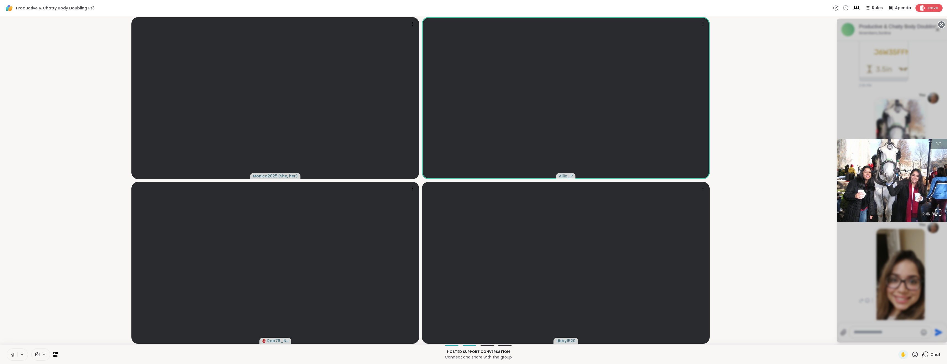
click at [941, 128] on div "1 / 1" at bounding box center [892, 181] width 111 height 324
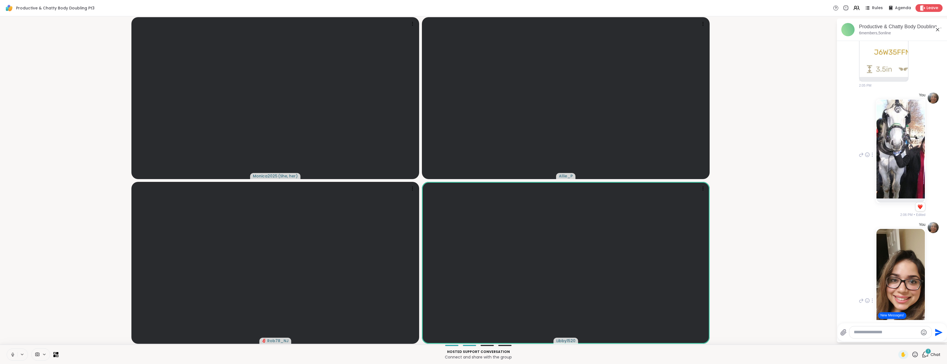
click at [889, 315] on button "New Messages!" at bounding box center [892, 315] width 28 height 7
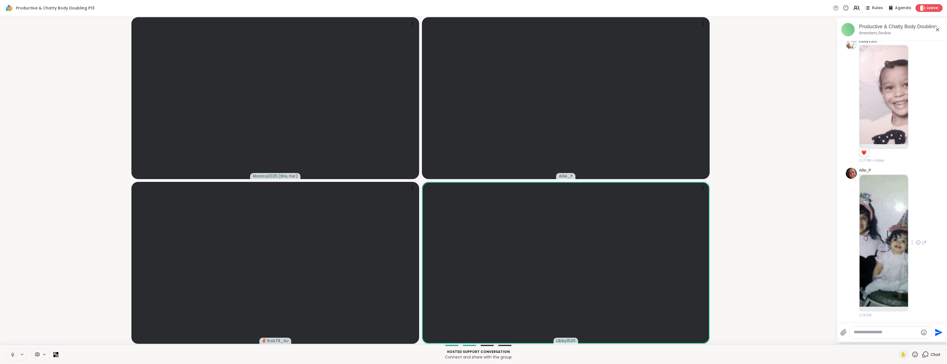
click at [903, 261] on img at bounding box center [884, 241] width 48 height 132
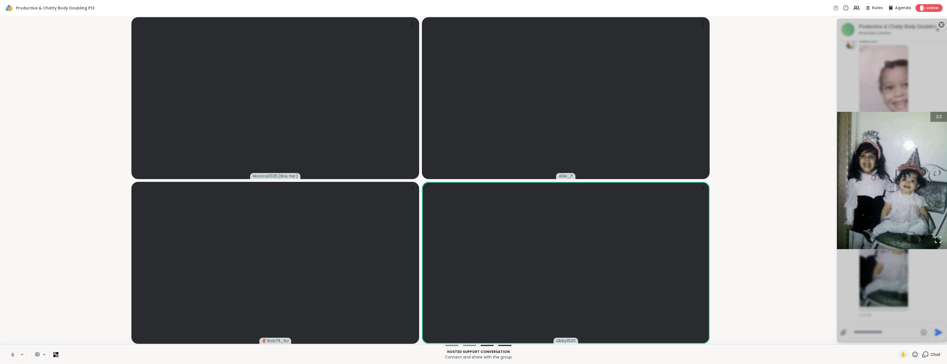
click at [935, 295] on div "1 / 1" at bounding box center [892, 181] width 111 height 324
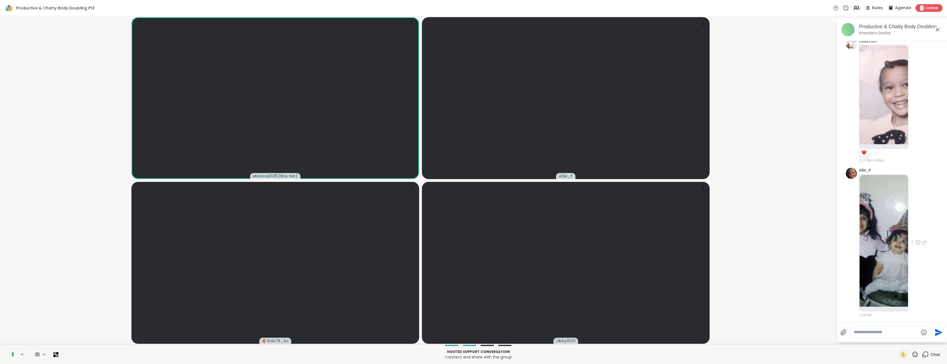
click at [917, 241] on icon at bounding box center [918, 243] width 5 height 6
click at [914, 237] on button "Select Reaction: Heart" at bounding box center [918, 233] width 11 height 11
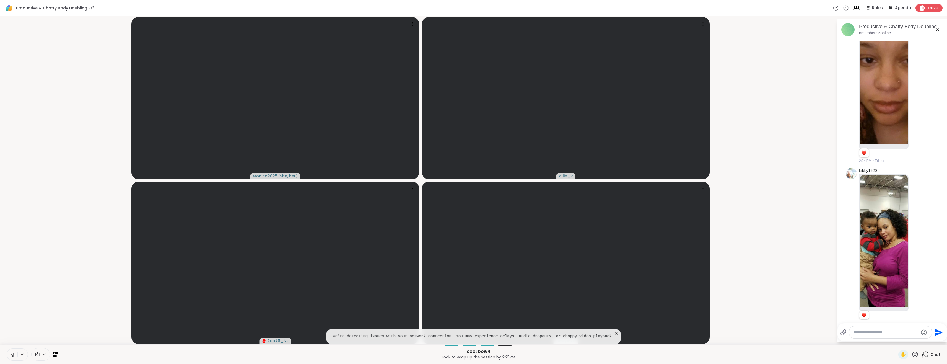
scroll to position [2218, 0]
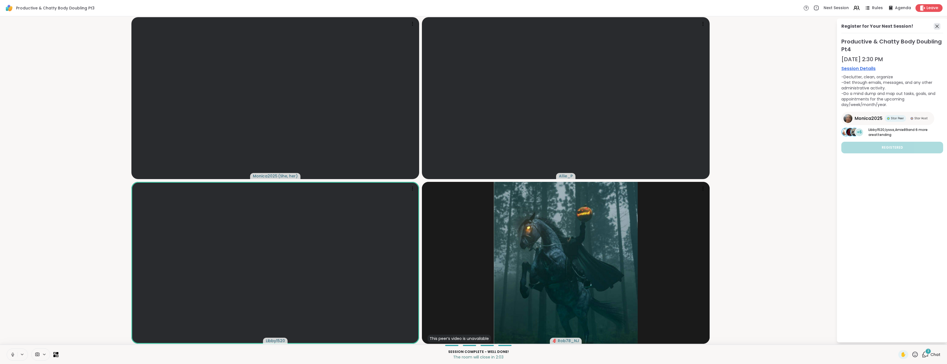
click at [941, 23] on icon at bounding box center [937, 26] width 7 height 7
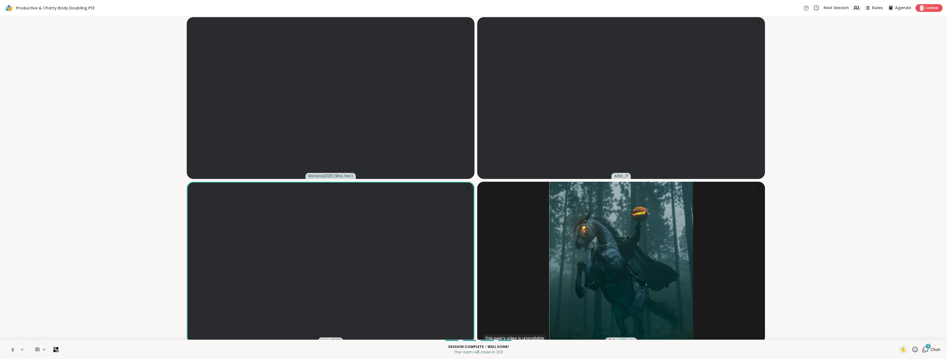
click at [933, 353] on span "Chat" at bounding box center [936, 350] width 10 height 6
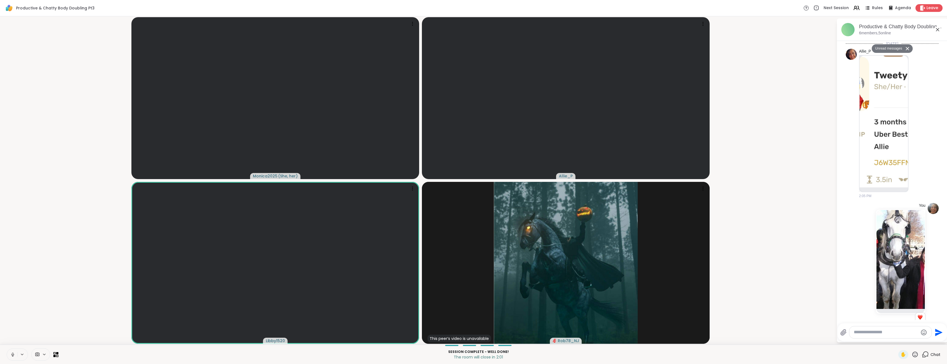
scroll to position [2702, 0]
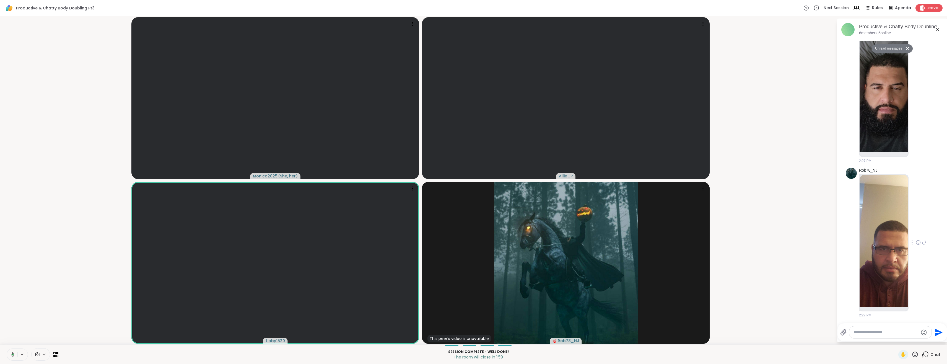
click at [894, 284] on img at bounding box center [884, 241] width 48 height 132
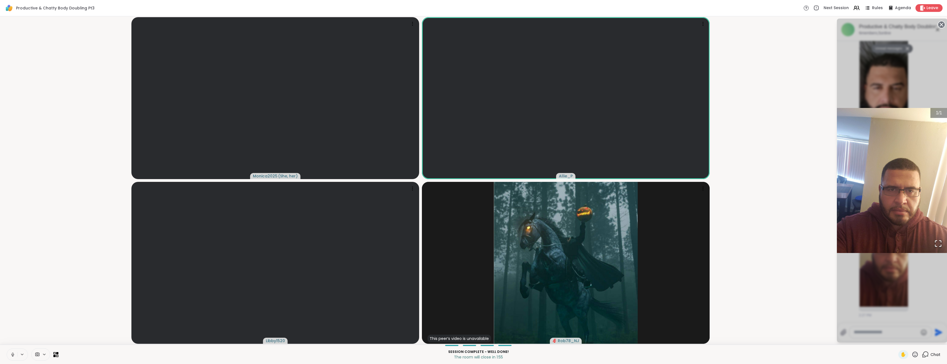
click at [935, 282] on div "1 / 1" at bounding box center [892, 181] width 111 height 324
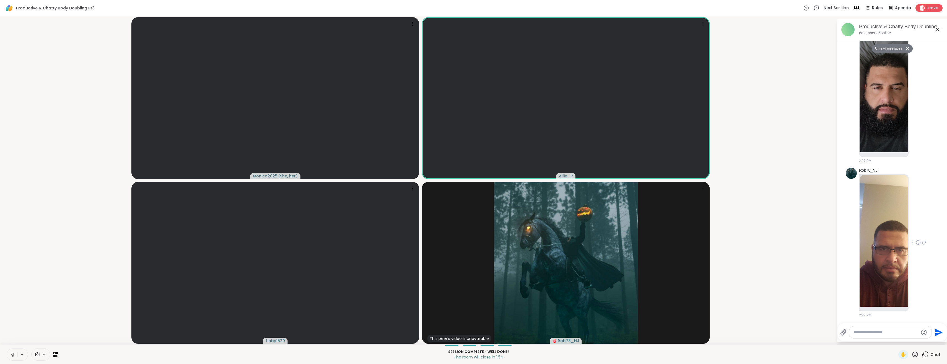
scroll to position [2710, 0]
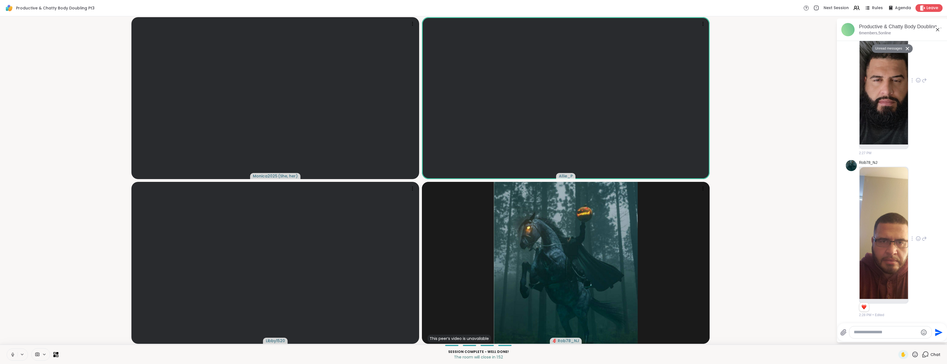
click at [877, 112] on img at bounding box center [884, 79] width 48 height 132
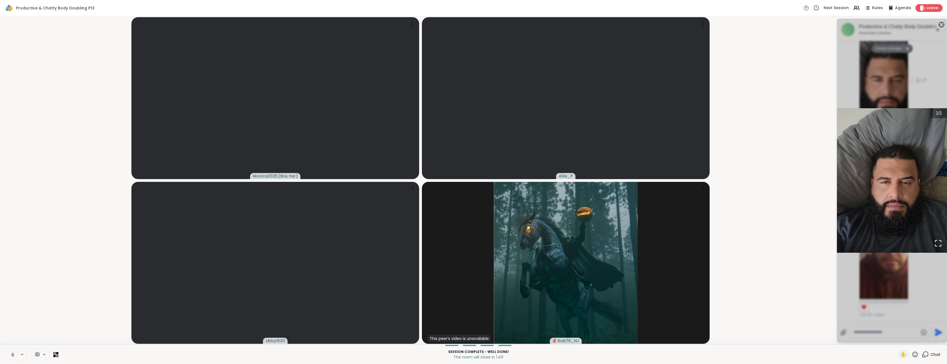
click at [908, 92] on div "1 / 1" at bounding box center [892, 181] width 111 height 324
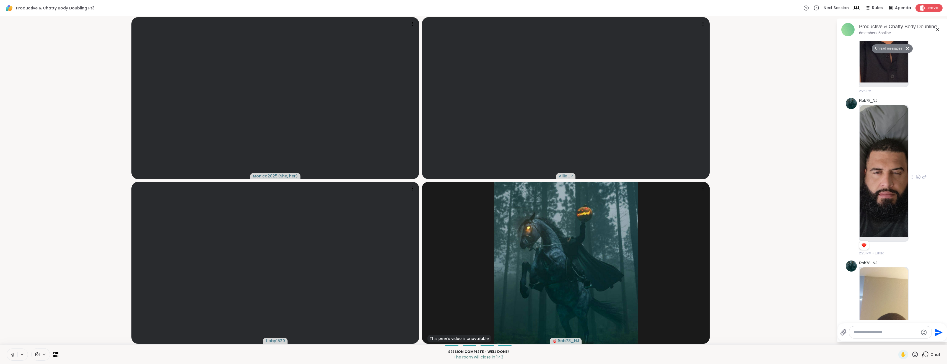
scroll to position [2613, 0]
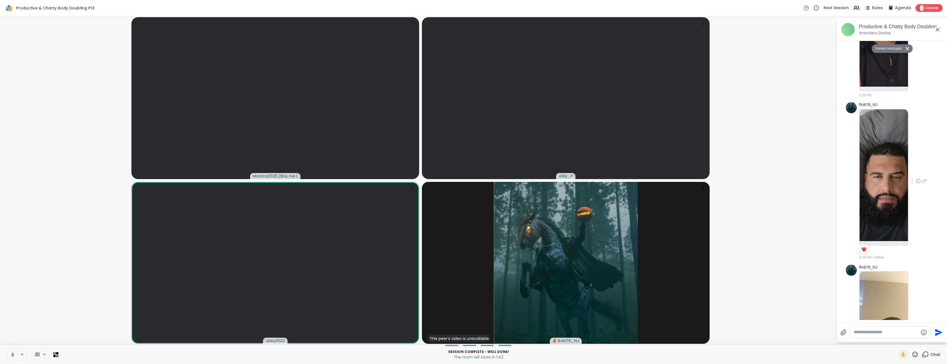
click at [916, 182] on icon at bounding box center [918, 181] width 5 height 6
drag, startPoint x: 916, startPoint y: 171, endPoint x: 918, endPoint y: 188, distance: 16.8
click at [916, 171] on div "Select Reaction: Heart" at bounding box center [918, 172] width 5 height 5
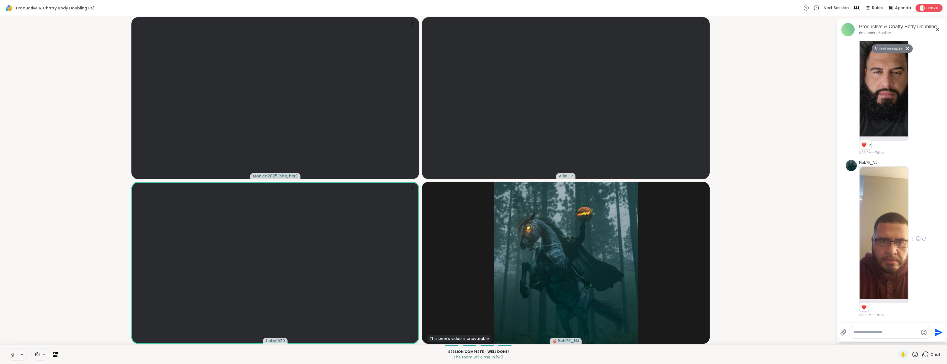
click at [917, 240] on icon at bounding box center [919, 238] width 4 height 4
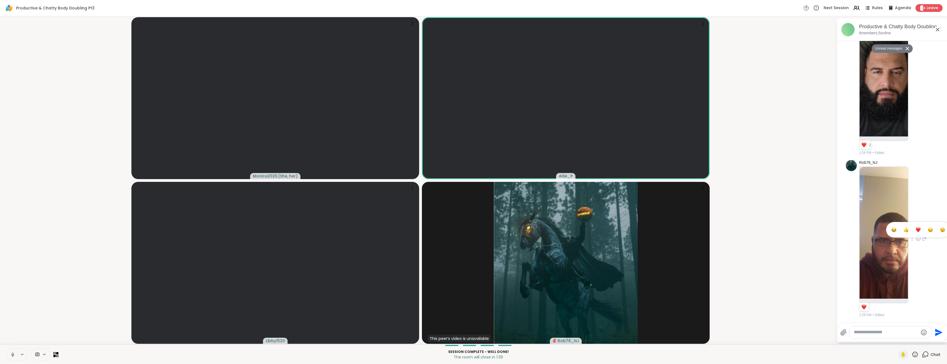
click at [916, 232] on div "Select Reaction: Heart" at bounding box center [918, 229] width 5 height 5
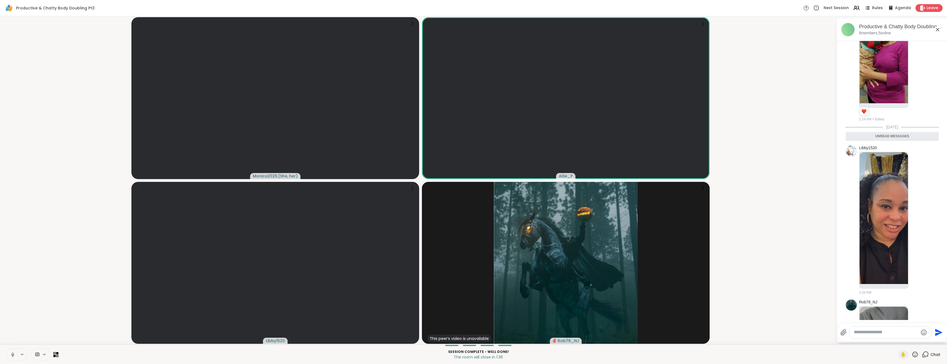
scroll to position [2404, 0]
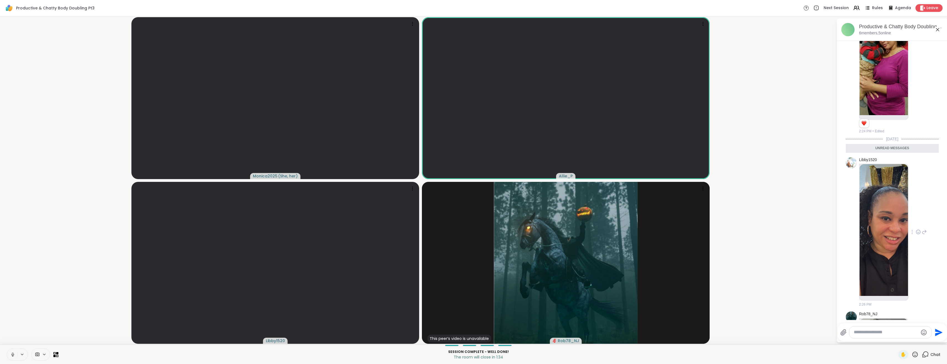
click at [884, 272] on img at bounding box center [884, 230] width 48 height 132
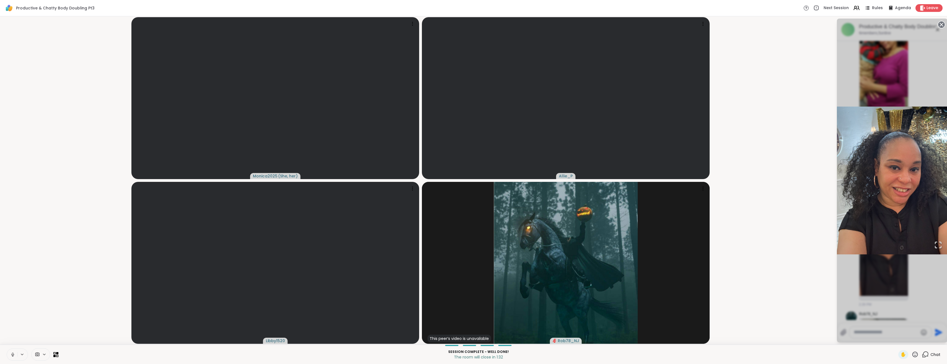
click at [929, 282] on div "1 / 1" at bounding box center [892, 181] width 111 height 324
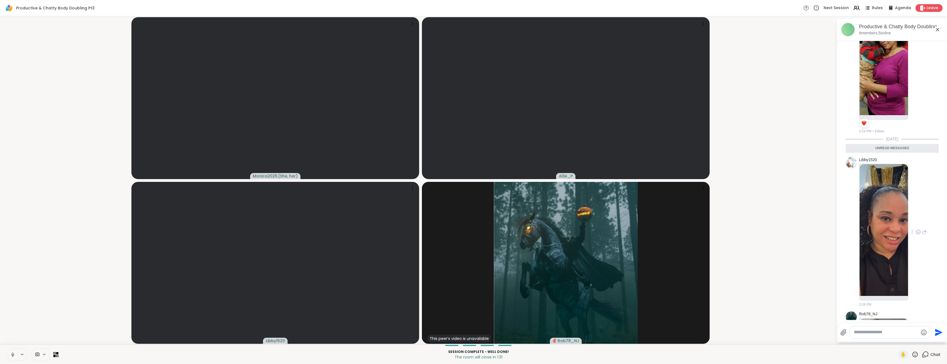
click at [916, 233] on icon at bounding box center [918, 232] width 5 height 6
click at [914, 224] on button "Select Reaction: Heart" at bounding box center [918, 223] width 11 height 11
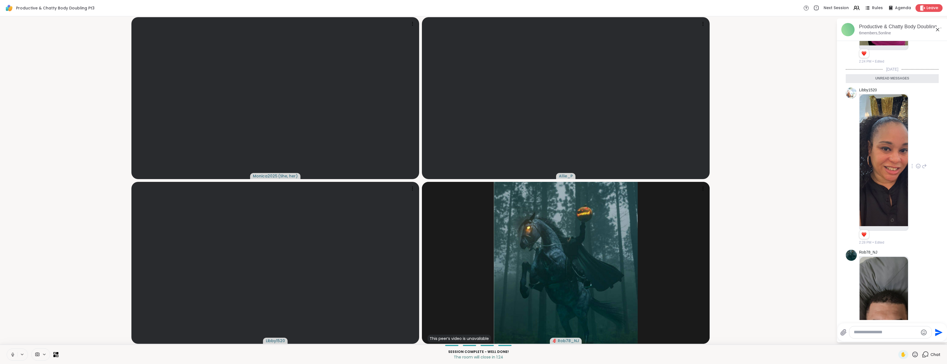
scroll to position [2726, 0]
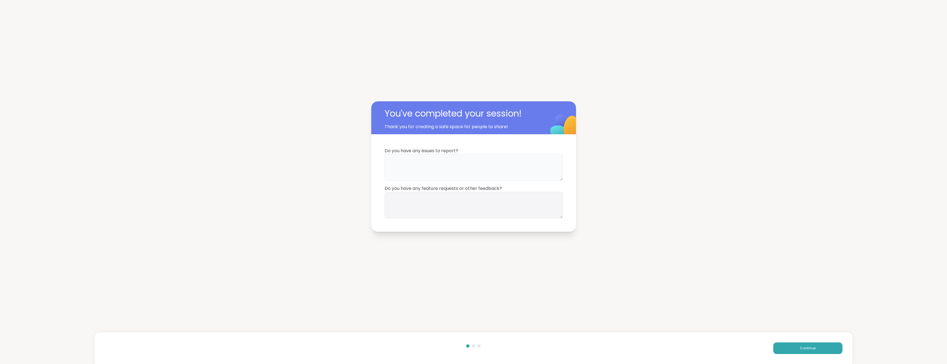
click at [392, 156] on textarea at bounding box center [474, 167] width 178 height 27
type textarea "**"
click at [521, 208] on textarea at bounding box center [474, 205] width 178 height 27
type textarea "**"
click at [817, 350] on button "Continue" at bounding box center [807, 348] width 69 height 12
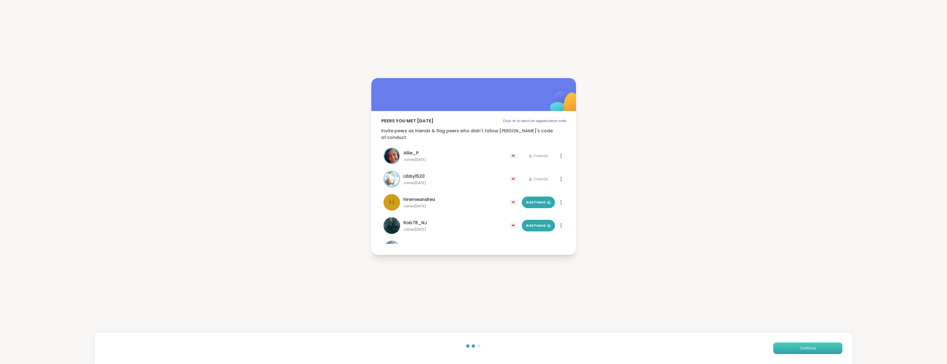
click at [817, 350] on button "Continue" at bounding box center [807, 348] width 69 height 12
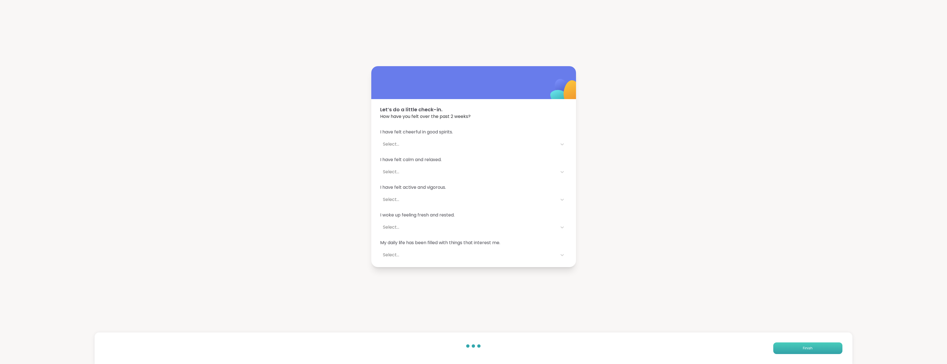
click at [817, 350] on button "Finish" at bounding box center [807, 348] width 69 height 12
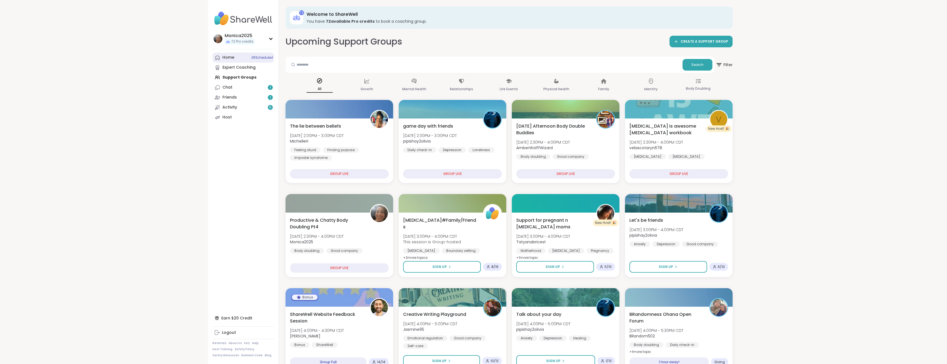
click at [238, 56] on link "Home 38 Scheduled" at bounding box center [244, 58] width 62 height 10
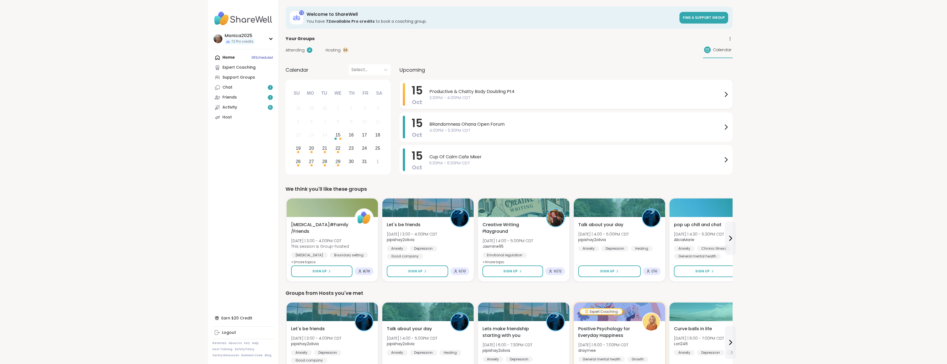
click at [490, 94] on span "Productive & Chatty Body Doubling Pt4" at bounding box center [575, 91] width 293 height 7
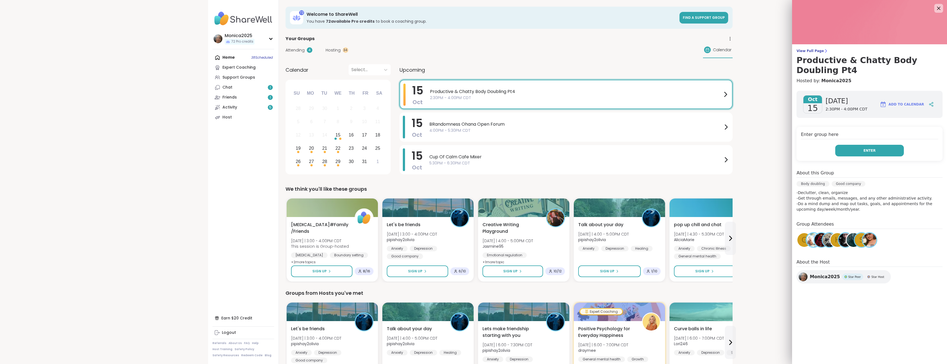
click at [860, 151] on button "Enter" at bounding box center [869, 151] width 69 height 12
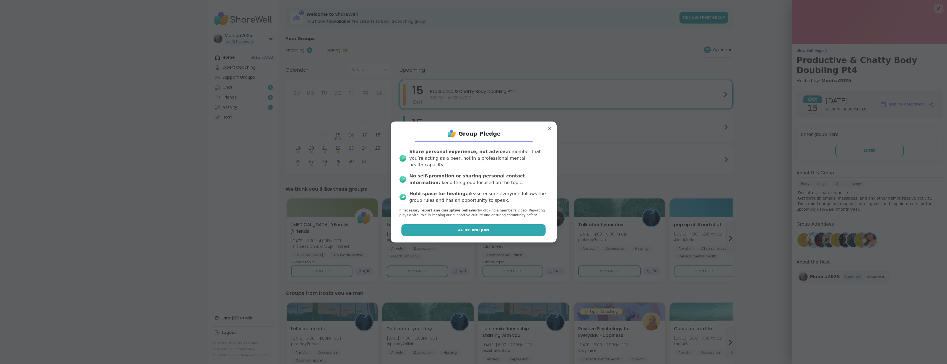
click at [459, 228] on span "Agree and Join" at bounding box center [473, 229] width 31 height 5
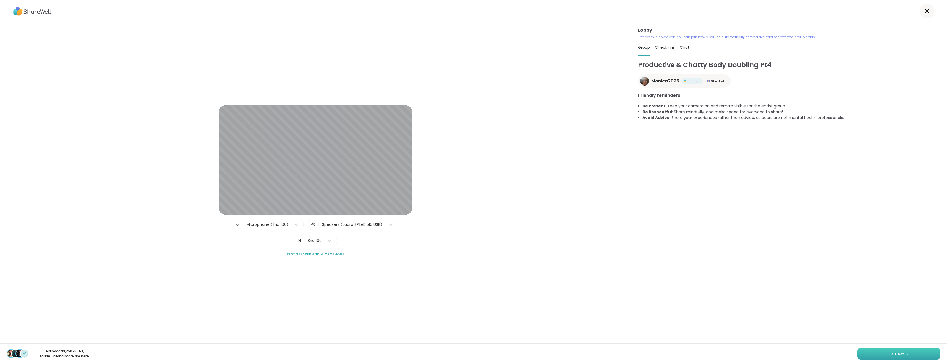
click at [891, 350] on button "Join now" at bounding box center [899, 354] width 83 height 12
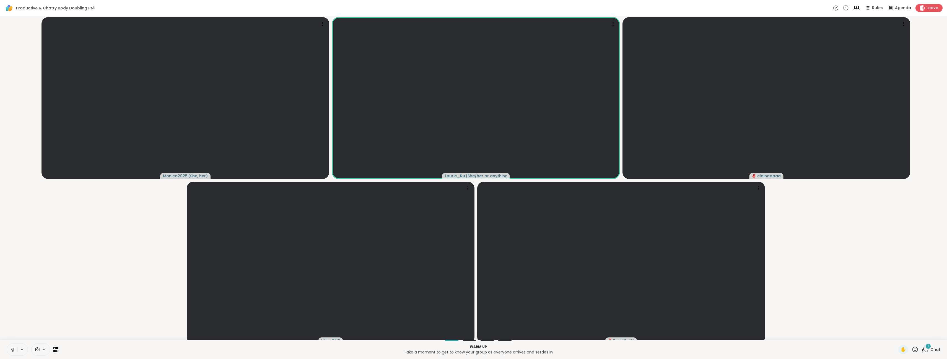
click at [926, 350] on div "1" at bounding box center [928, 346] width 6 height 6
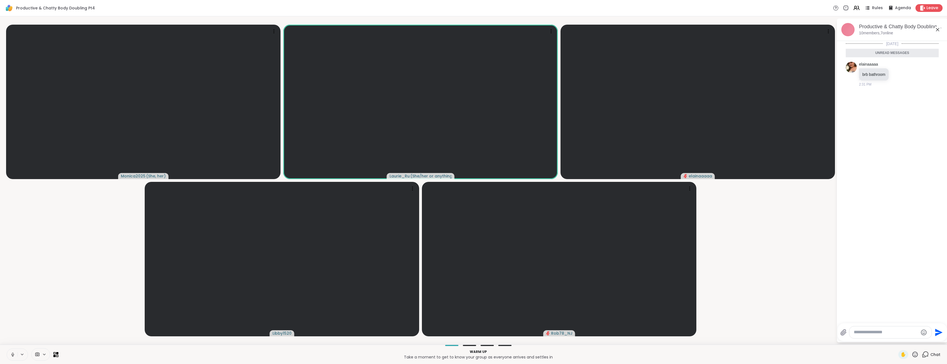
click at [941, 28] on icon at bounding box center [937, 29] width 7 height 7
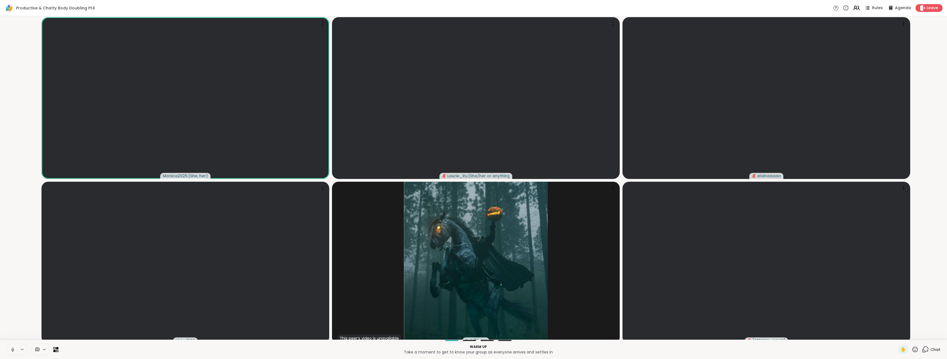
click at [858, 10] on icon at bounding box center [856, 7] width 7 height 7
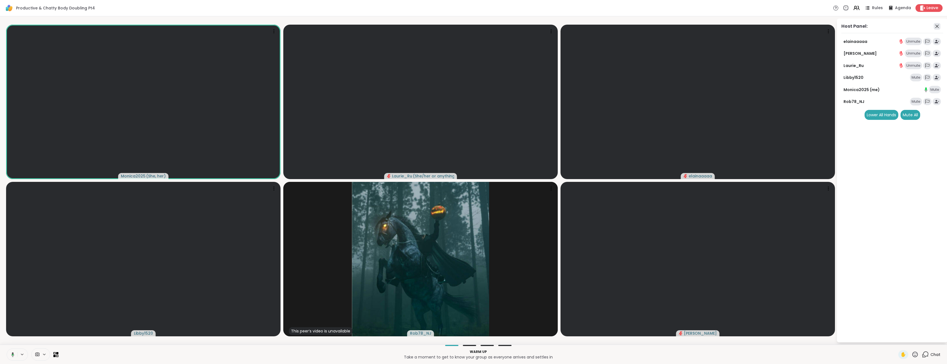
click at [939, 26] on icon at bounding box center [937, 26] width 3 height 3
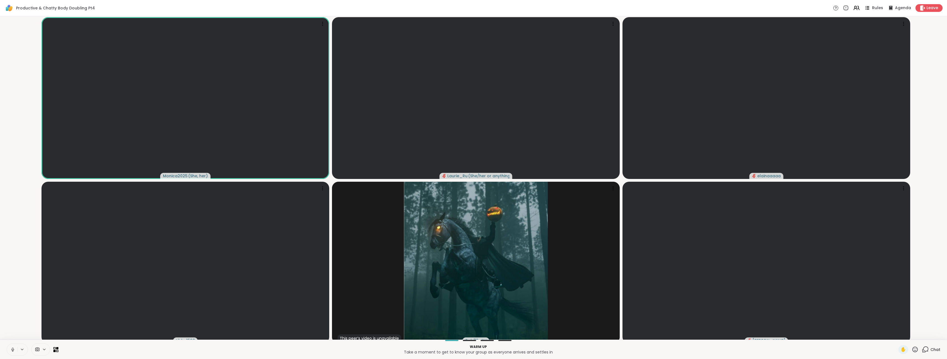
click at [881, 10] on span "Rules" at bounding box center [877, 8] width 11 height 6
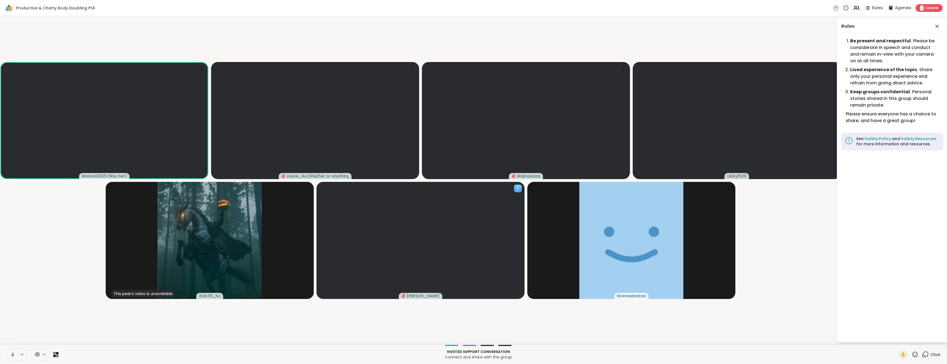
click at [516, 188] on icon at bounding box center [518, 189] width 6 height 6
click at [805, 267] on video-player-container "Monica2025 ( She, her ) Laurie_Ru ( She/her or anything else ) elainaaaaa Libby…" at bounding box center [418, 181] width 830 height 324
click at [855, 9] on icon at bounding box center [856, 7] width 7 height 7
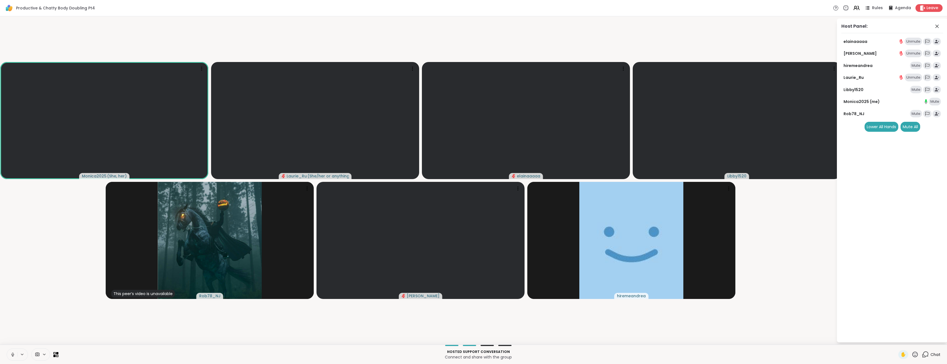
click at [921, 90] on div "Mute" at bounding box center [916, 90] width 12 height 8
click at [433, 295] on span "Gilnanelson" at bounding box center [423, 296] width 33 height 6
click at [476, 264] on div "View Profile" at bounding box center [456, 262] width 46 height 9
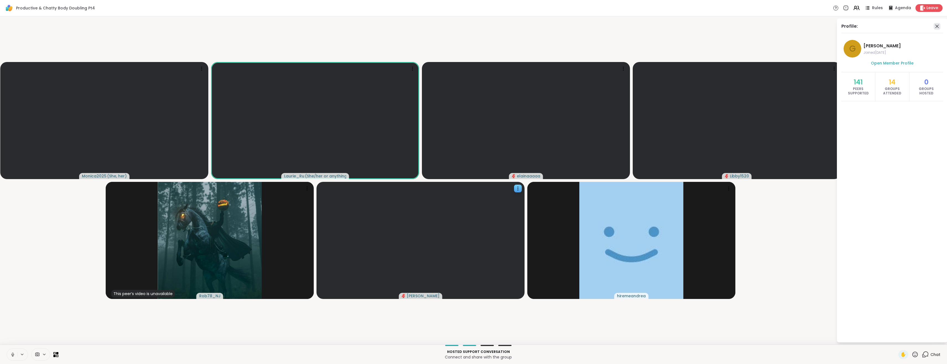
click at [939, 27] on icon at bounding box center [937, 26] width 3 height 3
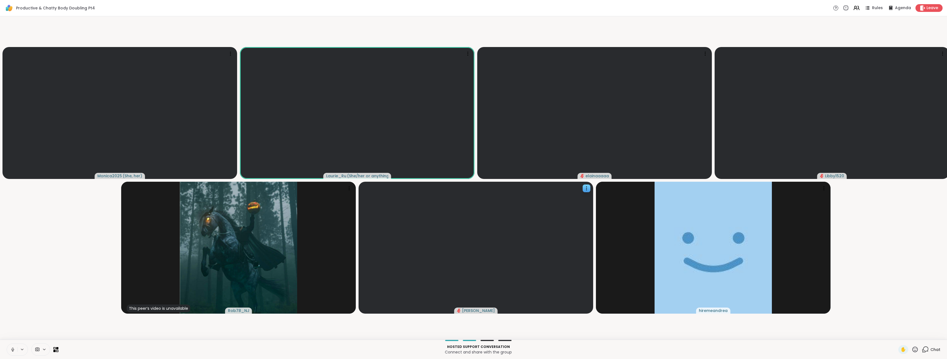
click at [24, 352] on button at bounding box center [22, 349] width 10 height 5
click at [38, 333] on div "Microphone (Brio 100)" at bounding box center [40, 330] width 48 height 7
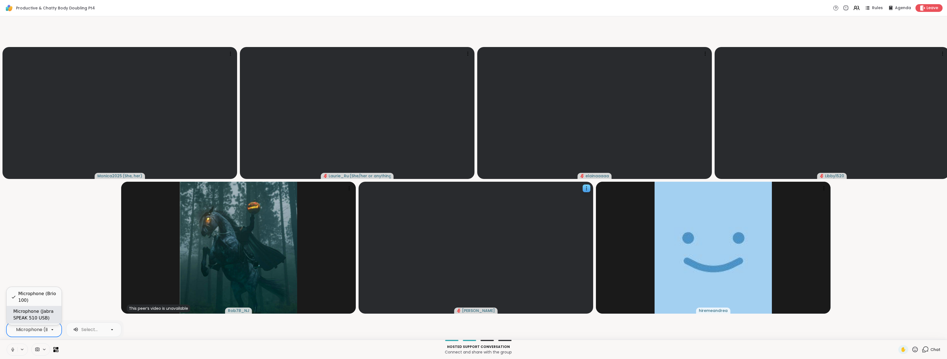
click at [42, 314] on div "Microphone (Jabra SPEAK 510 USB)" at bounding box center [35, 314] width 44 height 13
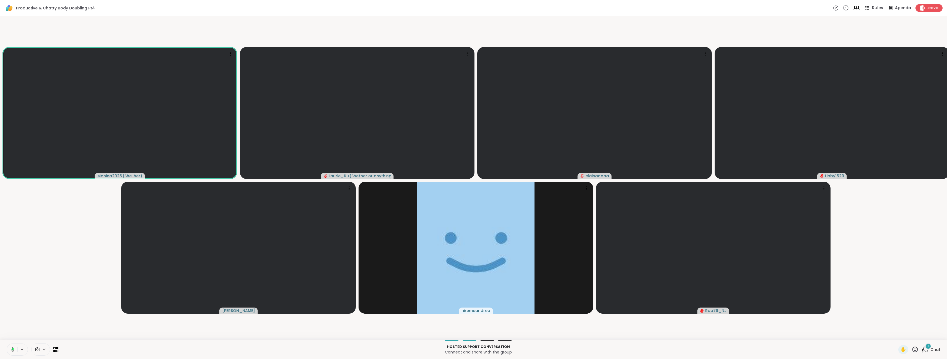
click at [871, 7] on icon at bounding box center [867, 7] width 7 height 7
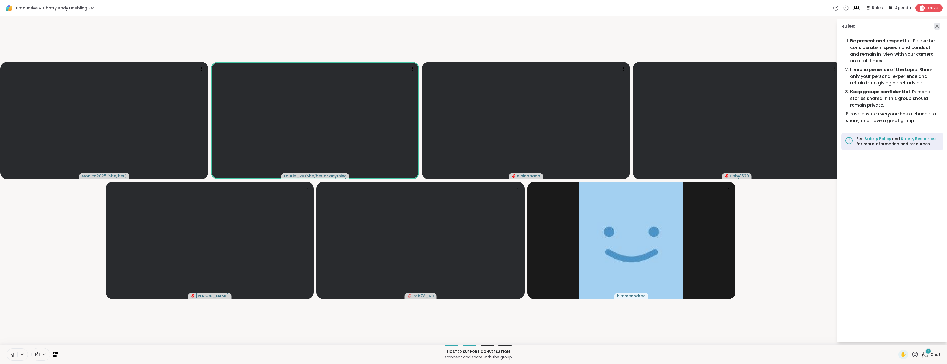
click at [941, 29] on icon at bounding box center [937, 26] width 7 height 7
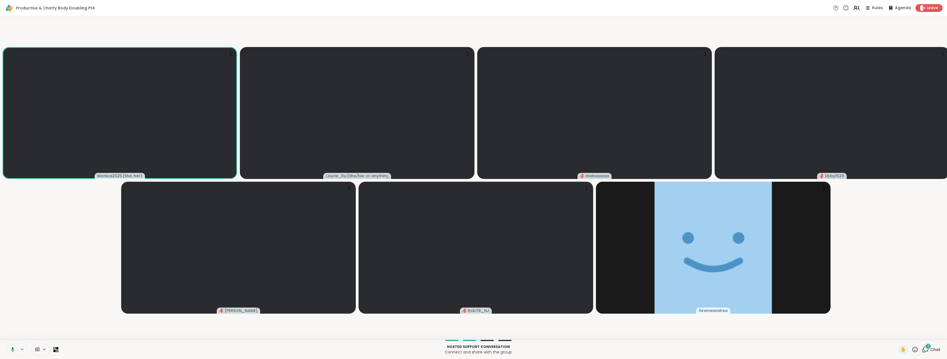
click at [928, 350] on div "2" at bounding box center [928, 346] width 6 height 6
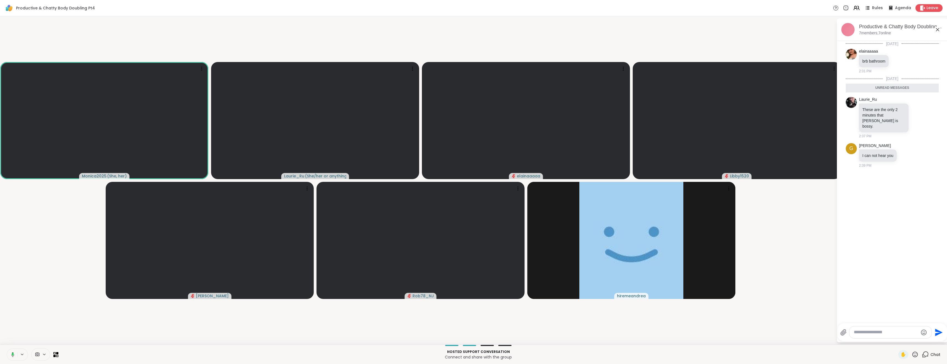
click at [902, 329] on div at bounding box center [891, 332] width 82 height 12
click at [895, 334] on textarea "Type your message" at bounding box center [886, 332] width 64 height 6
type textarea "**********"
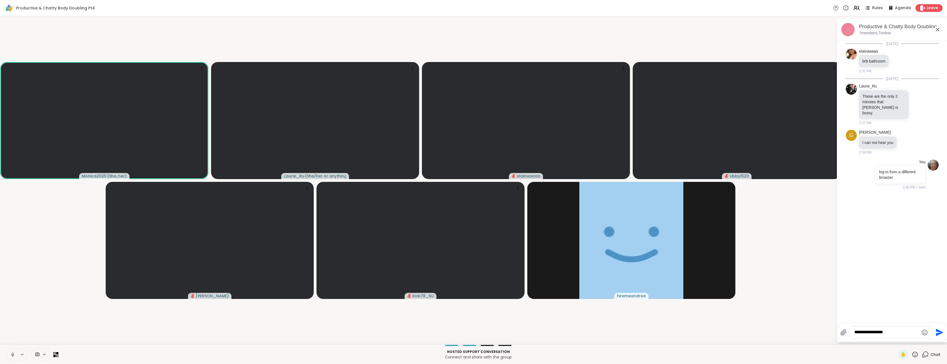
type textarea "**********"
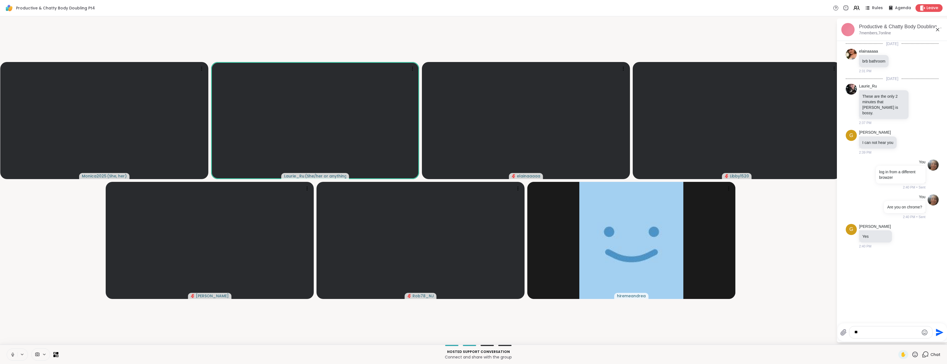
type textarea "*"
type textarea "**********"
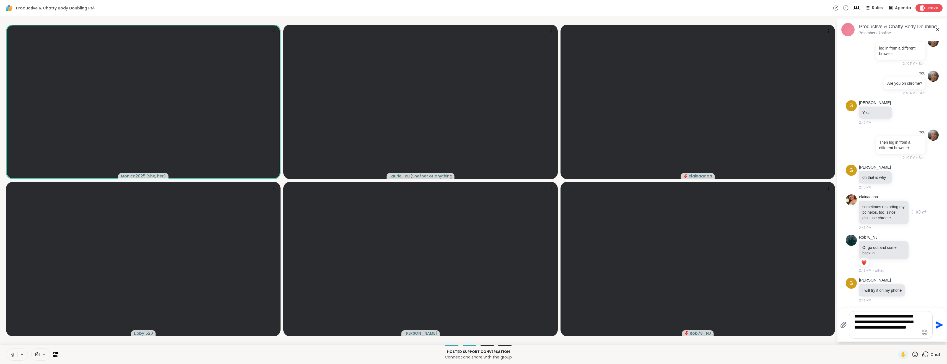
scroll to position [129, 0]
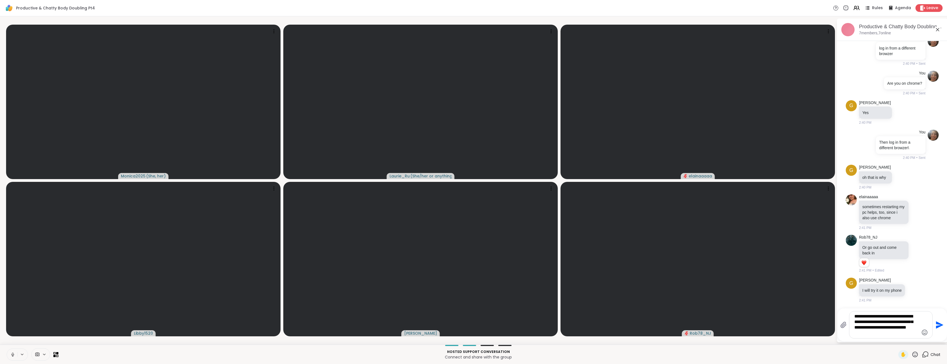
click at [883, 334] on textarea "**********" at bounding box center [887, 325] width 64 height 22
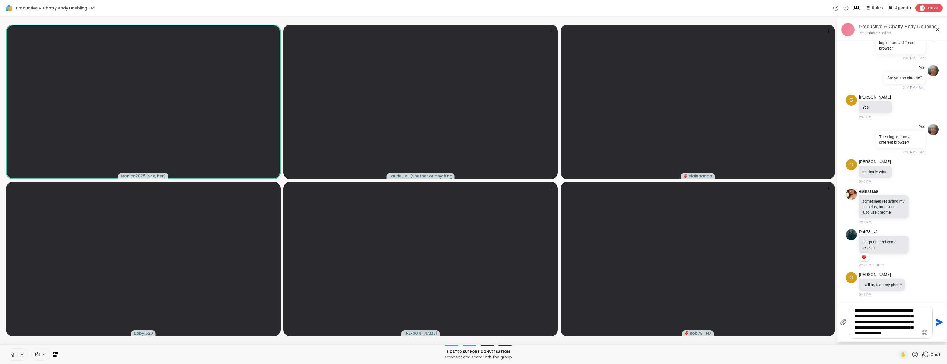
type textarea "**********"
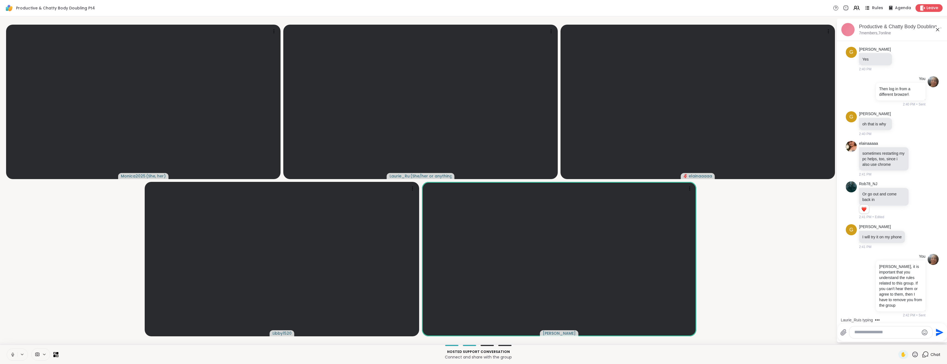
click at [875, 8] on span "Rules" at bounding box center [877, 8] width 11 height 6
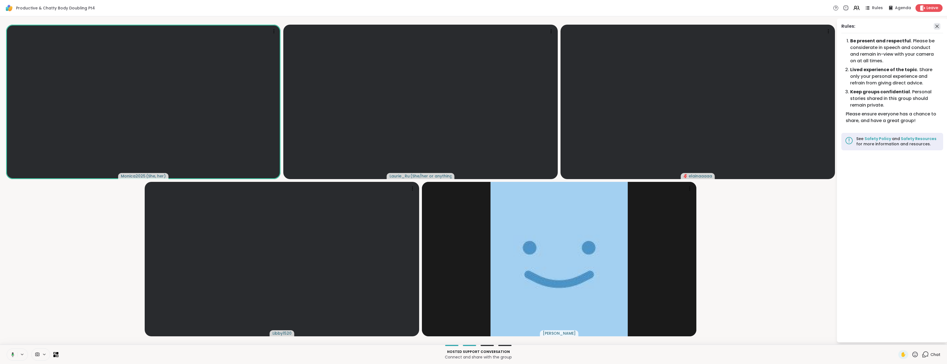
click at [941, 28] on icon at bounding box center [937, 26] width 7 height 7
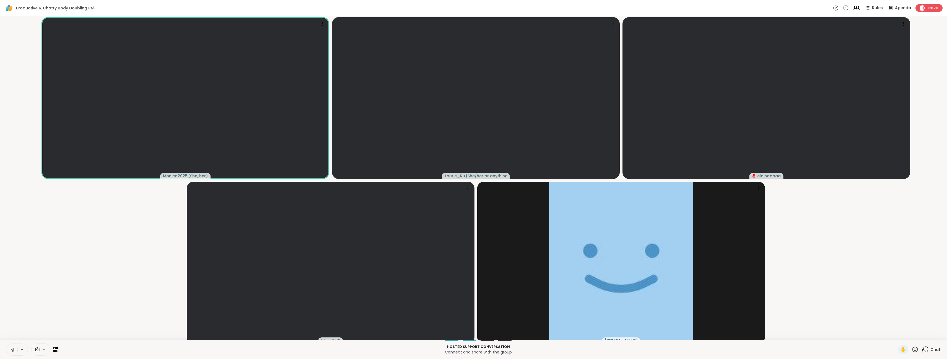
click at [857, 9] on icon at bounding box center [855, 9] width 3 height 2
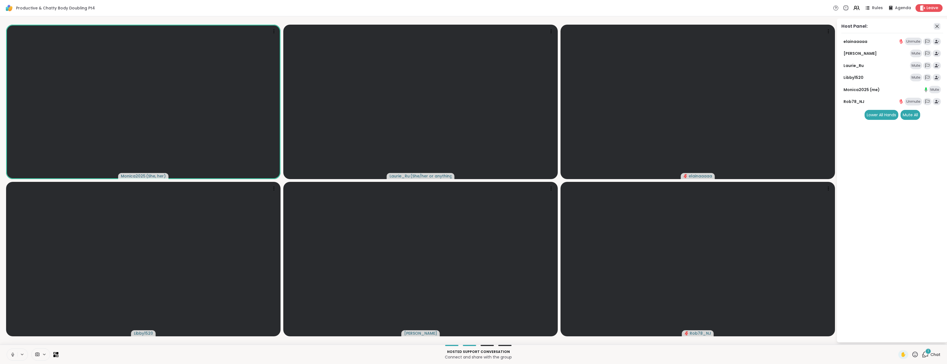
click at [941, 27] on icon at bounding box center [937, 26] width 7 height 7
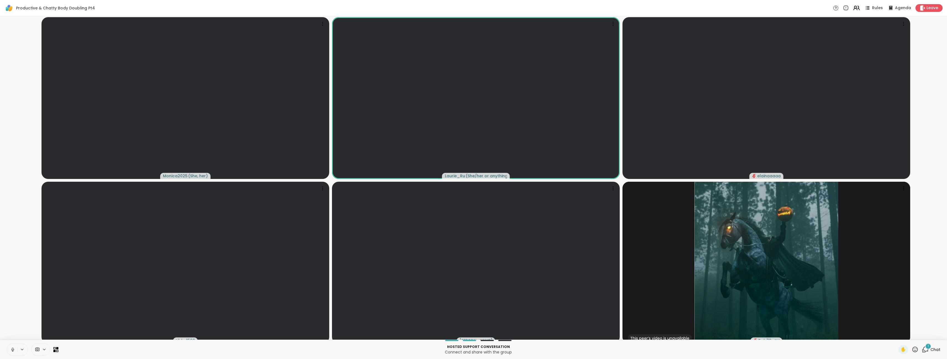
click at [857, 8] on icon at bounding box center [856, 7] width 2 height 2
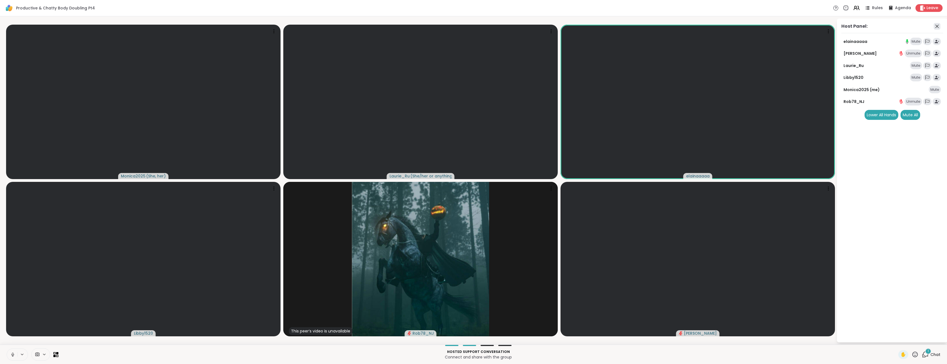
click at [941, 27] on icon at bounding box center [937, 26] width 7 height 7
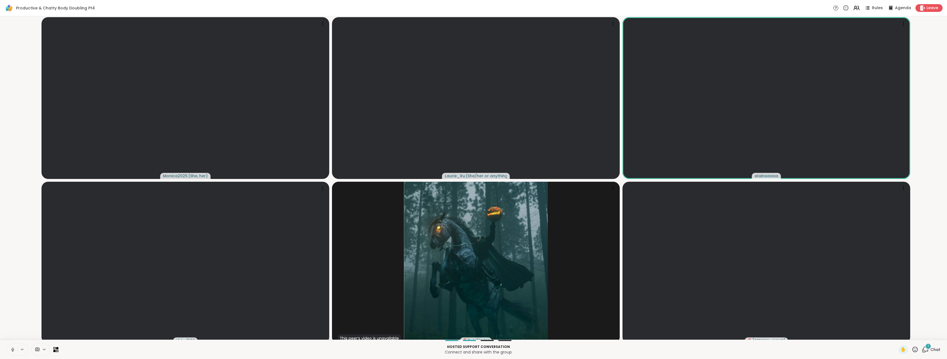
click at [925, 353] on icon at bounding box center [925, 349] width 7 height 7
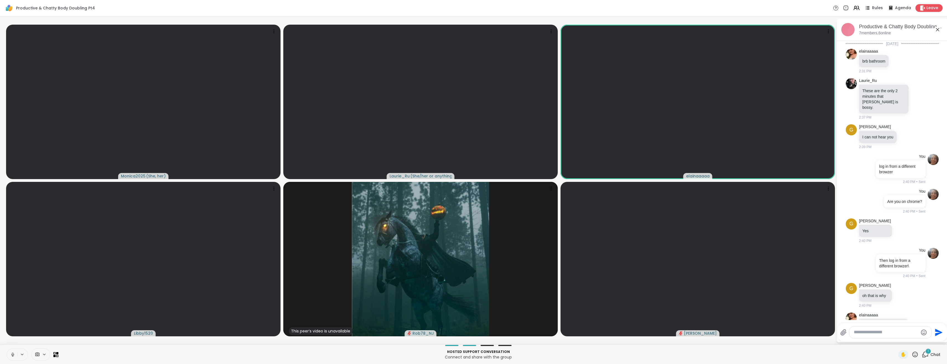
scroll to position [264, 0]
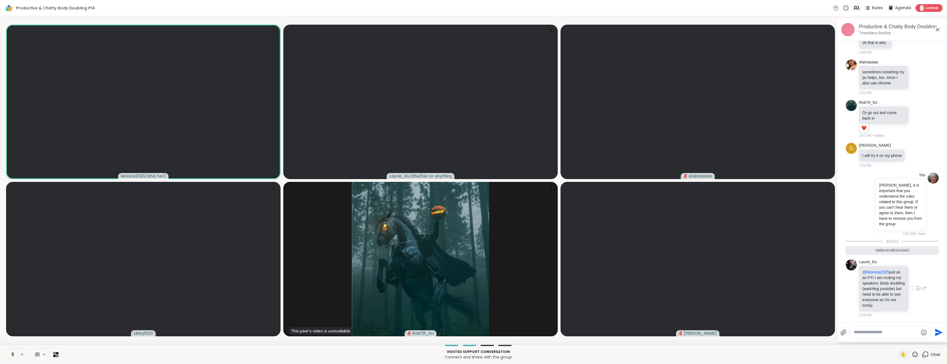
click at [916, 289] on div at bounding box center [918, 288] width 5 height 7
click at [905, 274] on button "Select Reaction: Thumbs up" at bounding box center [906, 279] width 11 height 11
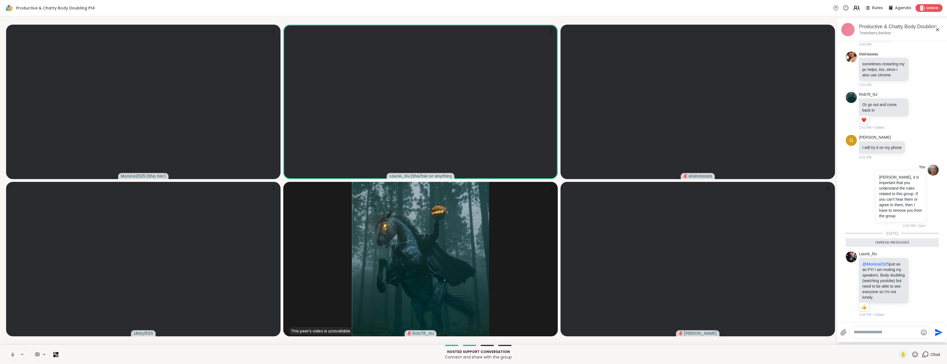
click at [857, 9] on icon at bounding box center [856, 7] width 7 height 7
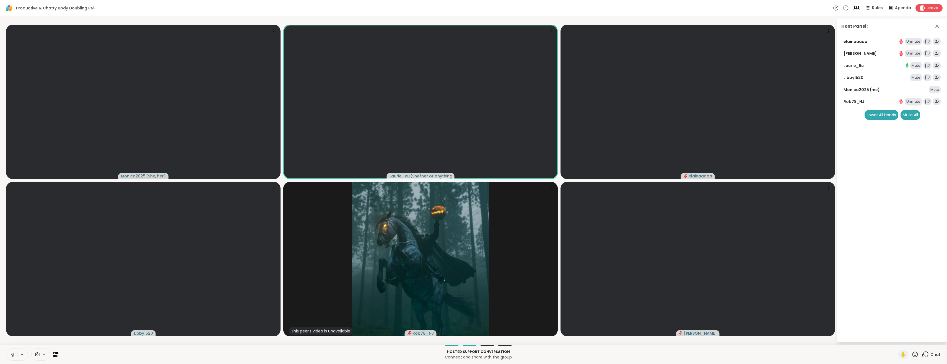
click at [922, 66] on div "Mute" at bounding box center [916, 66] width 12 height 8
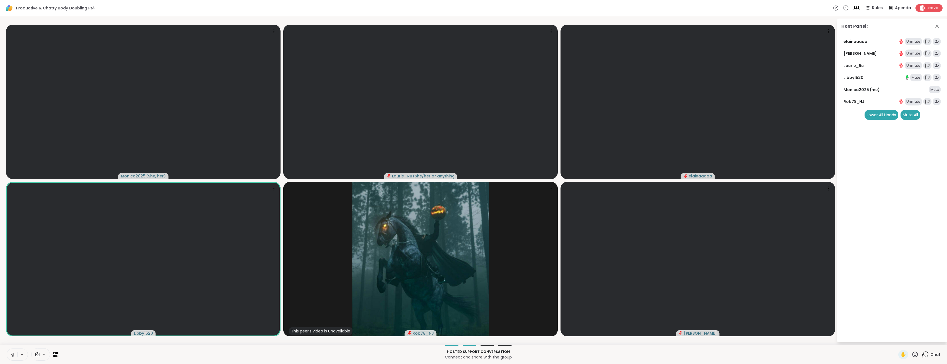
click at [21, 355] on icon at bounding box center [22, 354] width 4 height 5
click at [177, 358] on p "Connect and share with the group" at bounding box center [478, 357] width 833 height 6
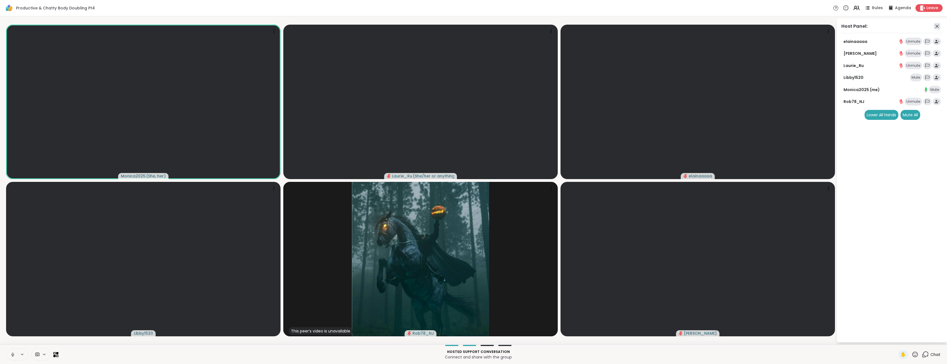
click at [941, 28] on icon at bounding box center [937, 26] width 7 height 7
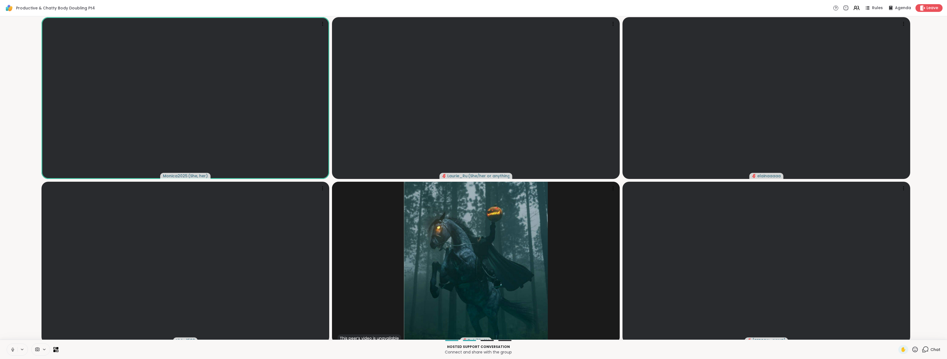
click at [934, 205] on video-player-container "Monica2025 ( She, her ) Laurie_Ru ( She/her or anything else ) elainaaaaa Libby…" at bounding box center [473, 178] width 941 height 319
click at [928, 353] on icon at bounding box center [925, 349] width 7 height 7
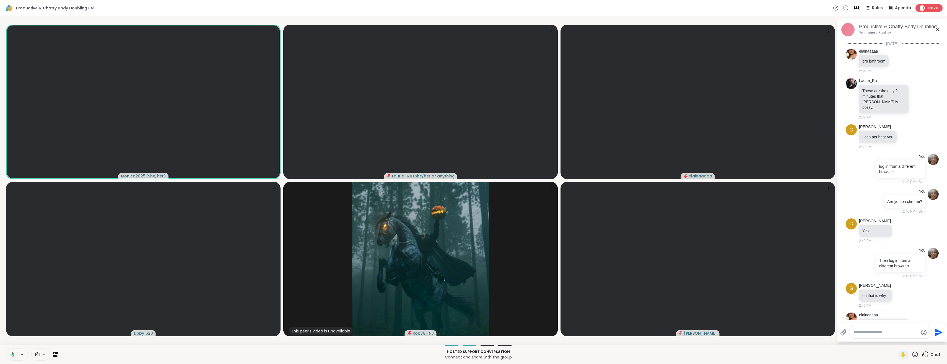
scroll to position [253, 0]
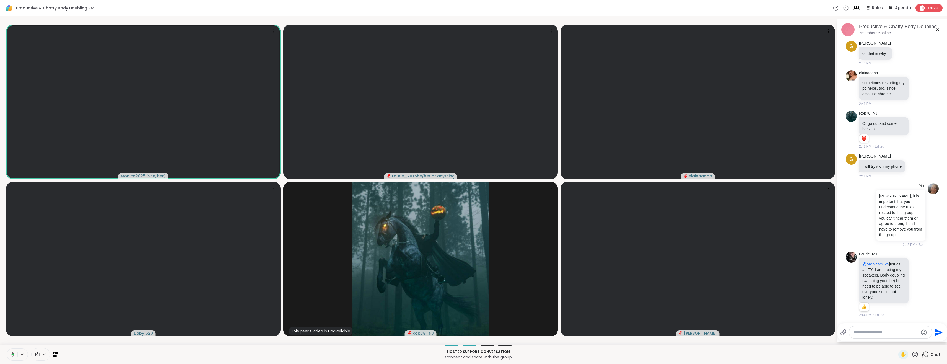
click at [941, 28] on icon at bounding box center [937, 29] width 7 height 7
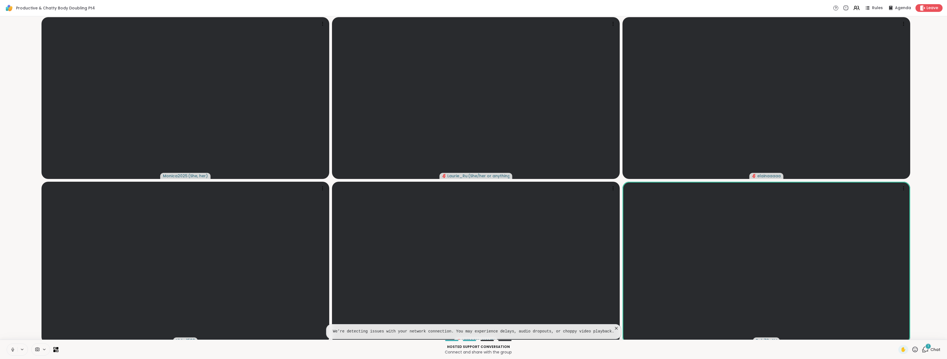
click at [924, 352] on icon at bounding box center [925, 349] width 7 height 7
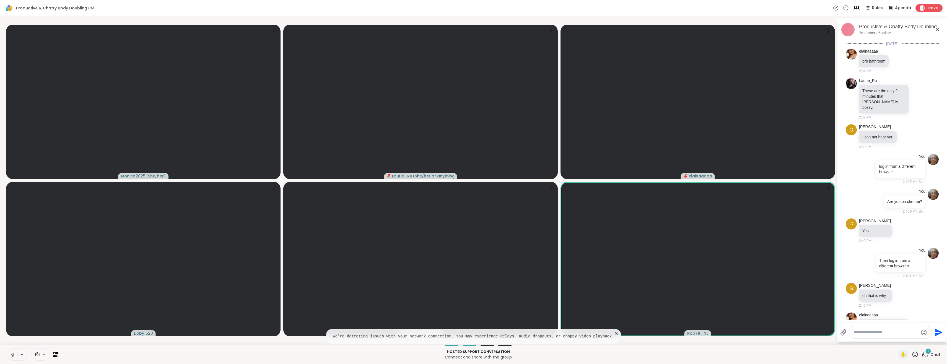
scroll to position [426, 0]
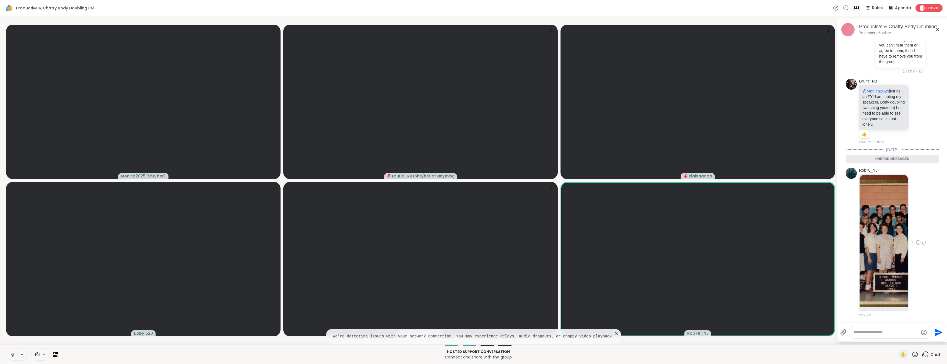
click at [891, 243] on img at bounding box center [884, 241] width 48 height 132
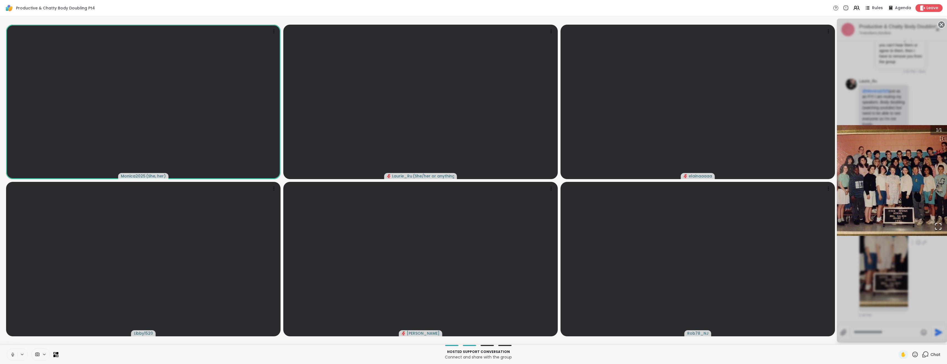
click at [936, 284] on div "1 / 1" at bounding box center [892, 181] width 111 height 324
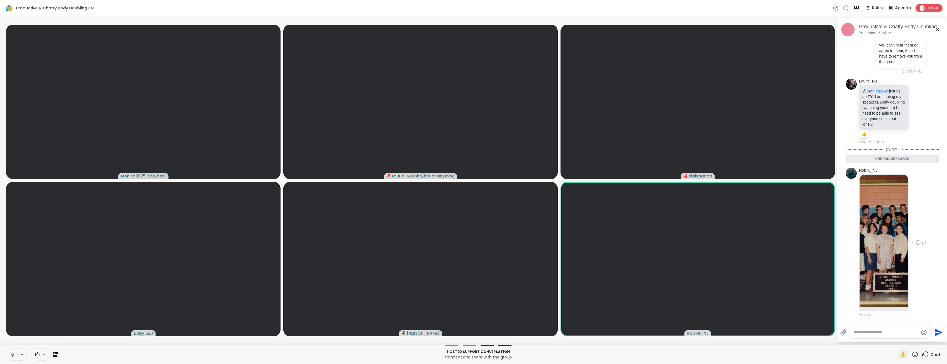
click at [941, 27] on icon at bounding box center [937, 29] width 7 height 7
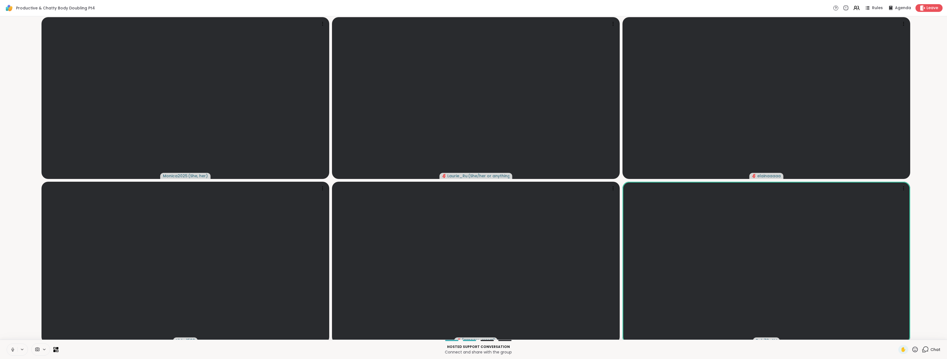
click at [924, 353] on icon at bounding box center [925, 349] width 7 height 7
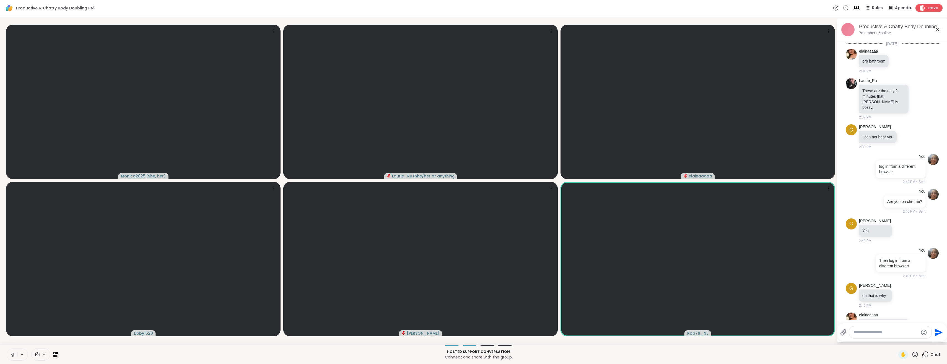
scroll to position [283, 0]
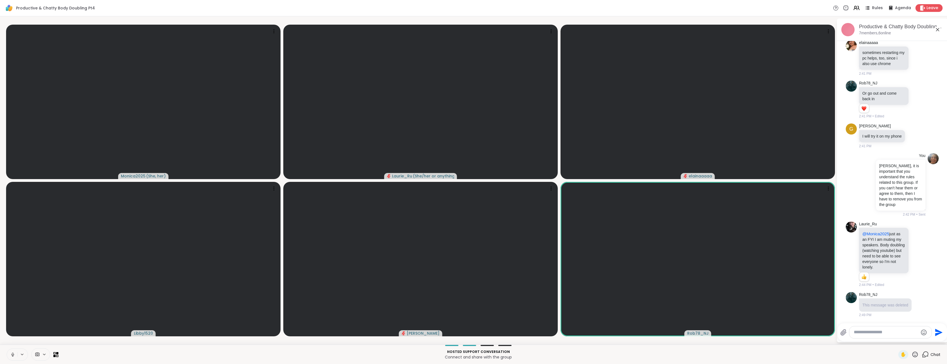
click at [868, 330] on textarea "Type your message" at bounding box center [886, 332] width 64 height 6
type textarea "***"
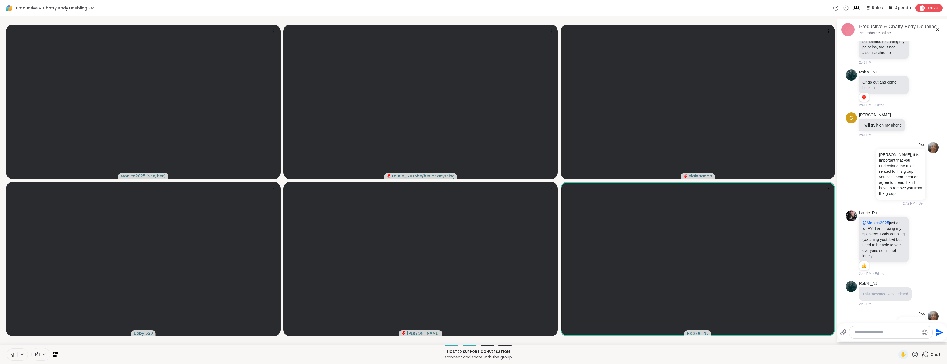
scroll to position [313, 0]
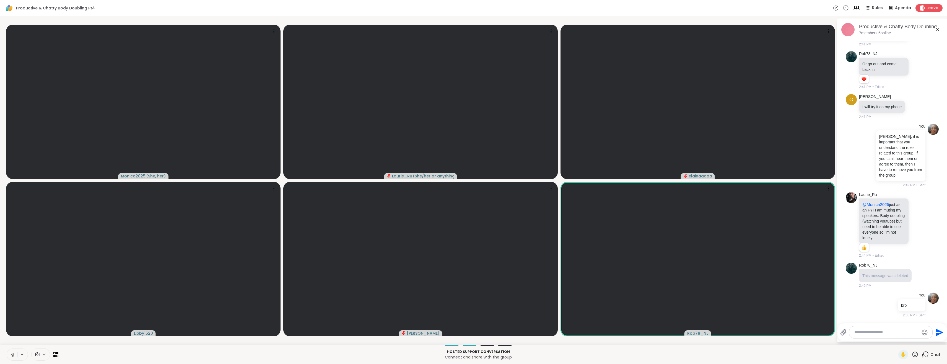
click at [15, 352] on icon at bounding box center [12, 354] width 5 height 5
click at [12, 356] on icon at bounding box center [12, 354] width 5 height 5
click at [12, 356] on icon at bounding box center [12, 356] width 1 height 0
click at [894, 330] on textarea "Type your message" at bounding box center [887, 332] width 64 height 6
type textarea "*"
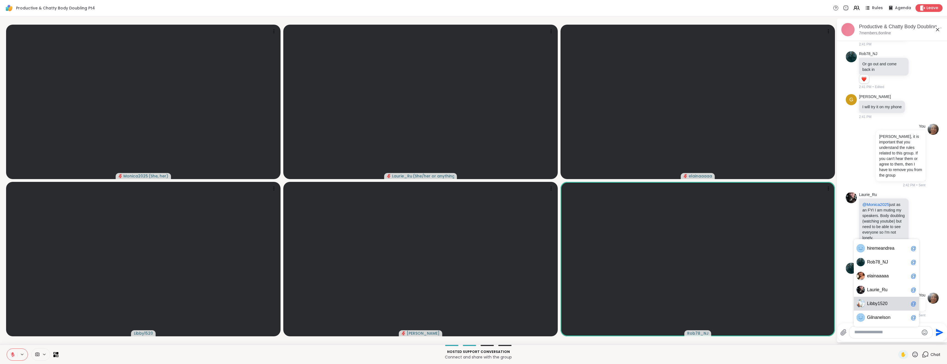
scroll to position [342, 0]
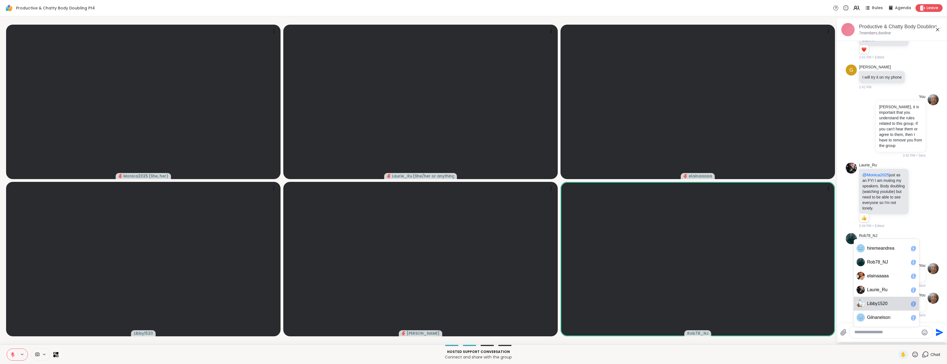
click at [903, 309] on div "L i b b y 1 5 2 0 @" at bounding box center [886, 304] width 65 height 14
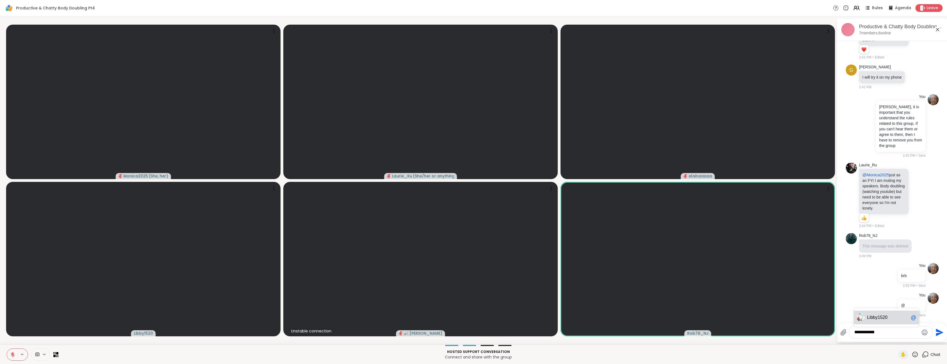
click at [899, 319] on span "Libby1520" at bounding box center [888, 318] width 42 height 6
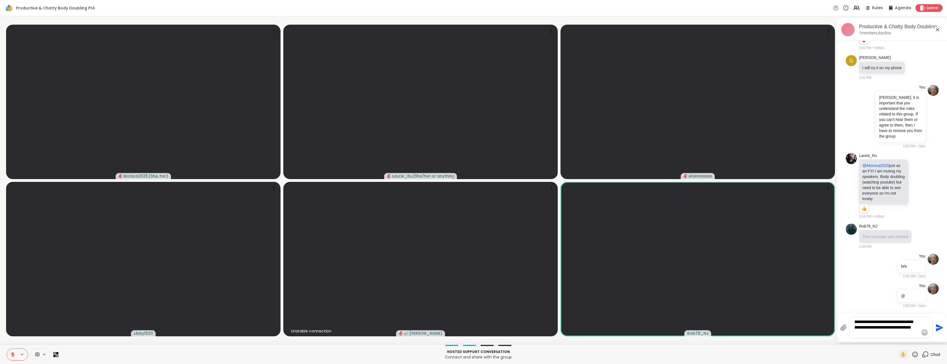
type textarea "**********"
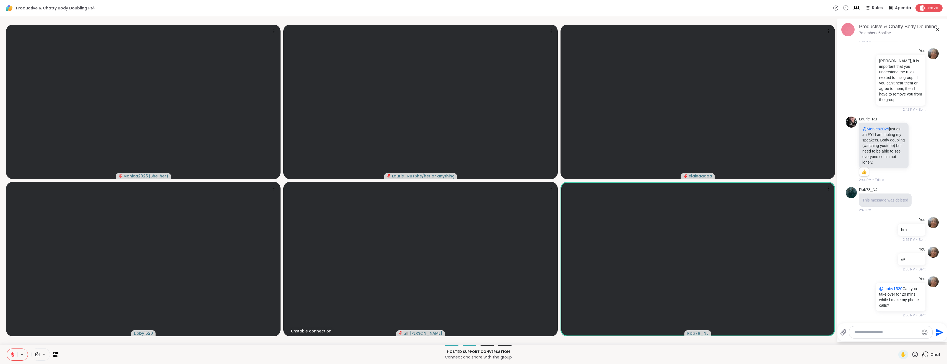
click at [13, 356] on icon at bounding box center [12, 354] width 5 height 5
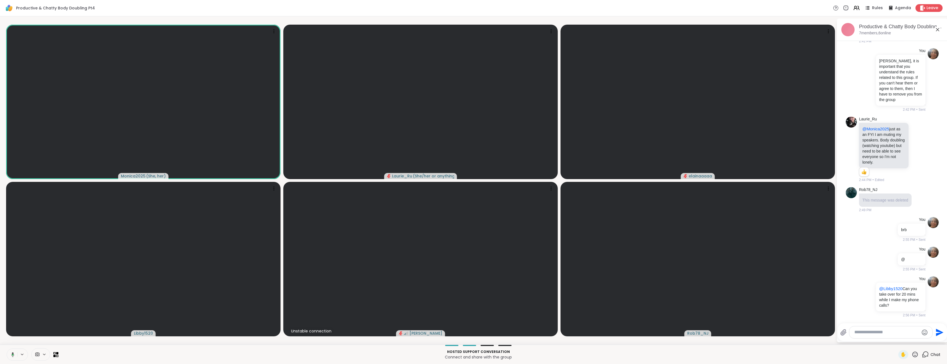
click at [13, 355] on icon at bounding box center [11, 354] width 5 height 5
